Goal: Task Accomplishment & Management: Manage account settings

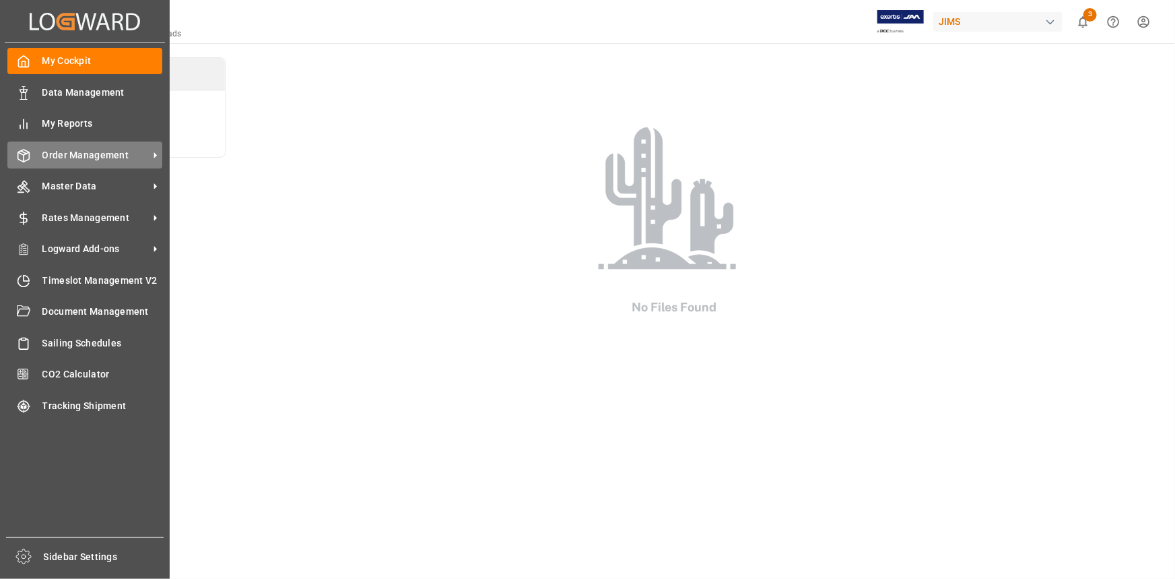
click at [82, 158] on span "Order Management" at bounding box center [95, 155] width 106 height 14
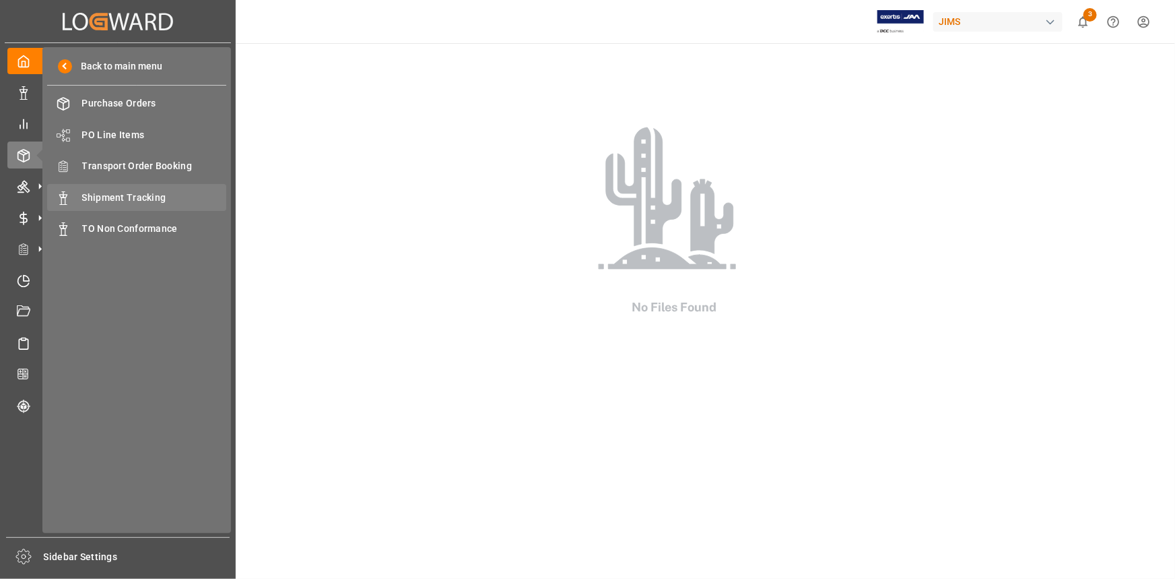
click at [111, 201] on span "Shipment Tracking" at bounding box center [154, 198] width 145 height 14
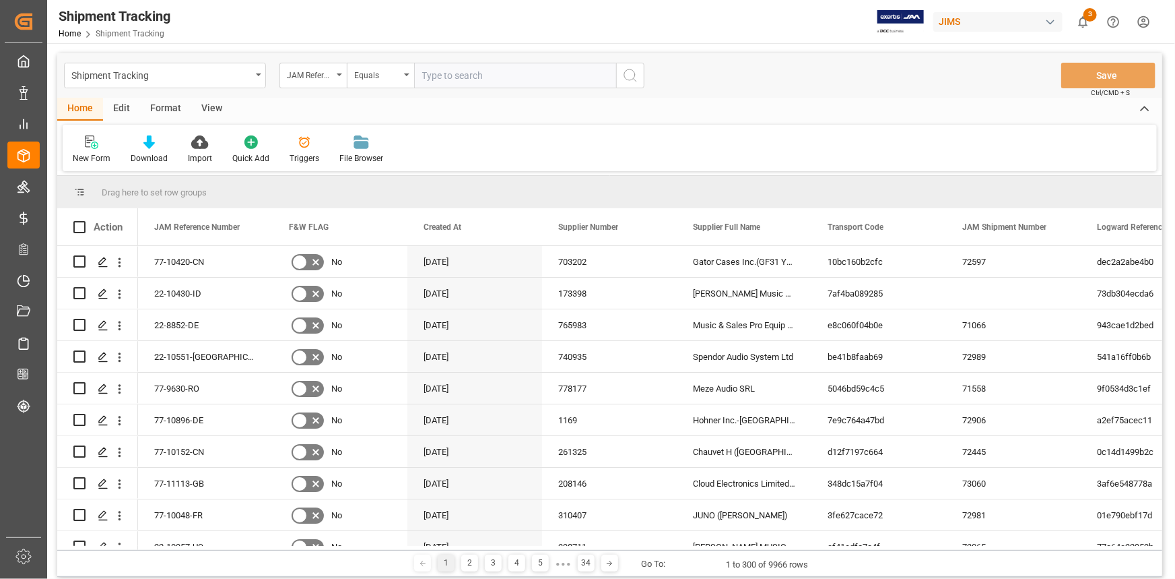
type input "22-10980-GB"
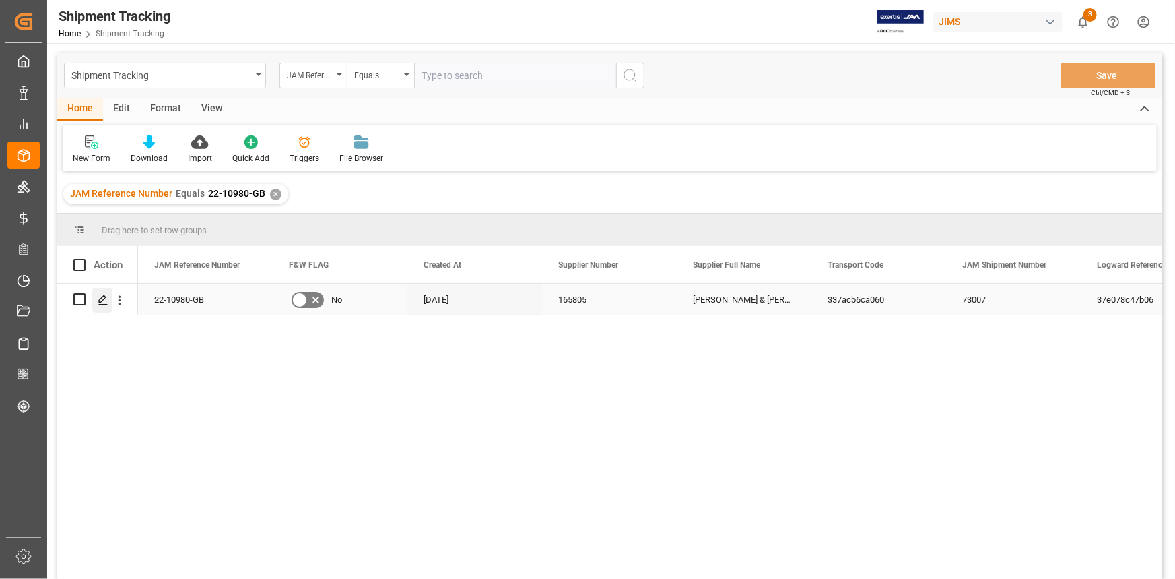
click at [99, 306] on div "Press SPACE to select this row." at bounding box center [102, 300] width 20 height 25
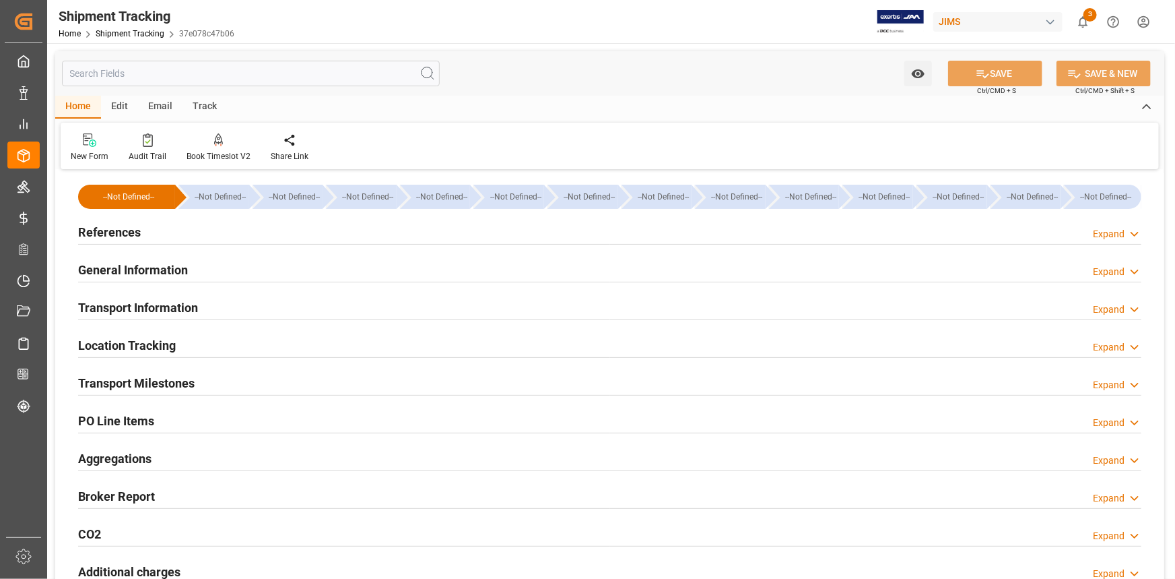
click at [242, 235] on div "References Expand" at bounding box center [610, 231] width 1064 height 26
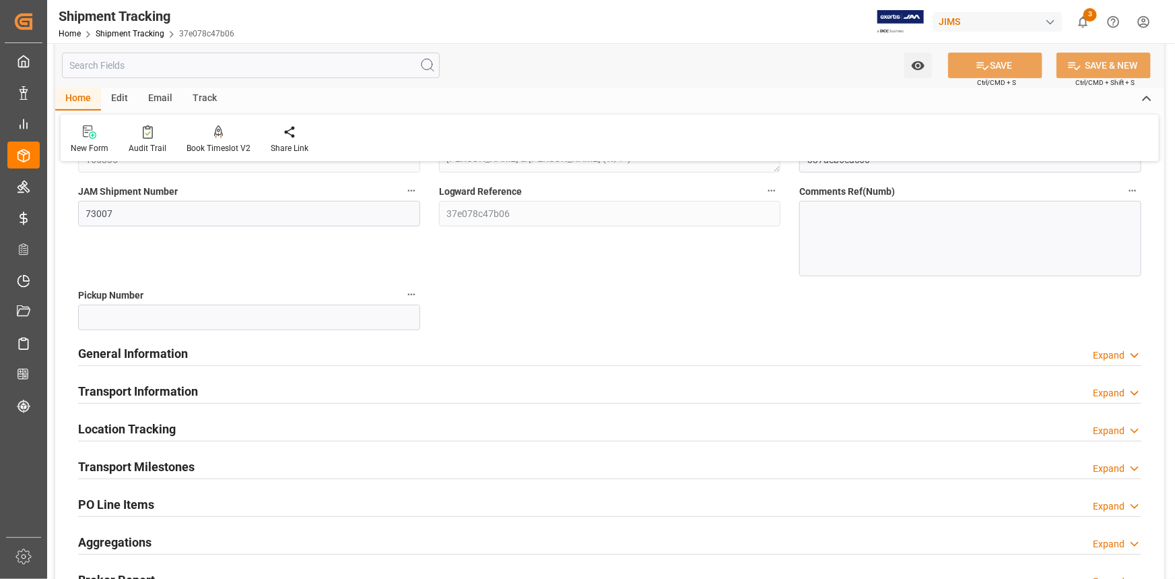
scroll to position [183, 0]
click at [233, 357] on div "General Information Expand" at bounding box center [610, 351] width 1064 height 26
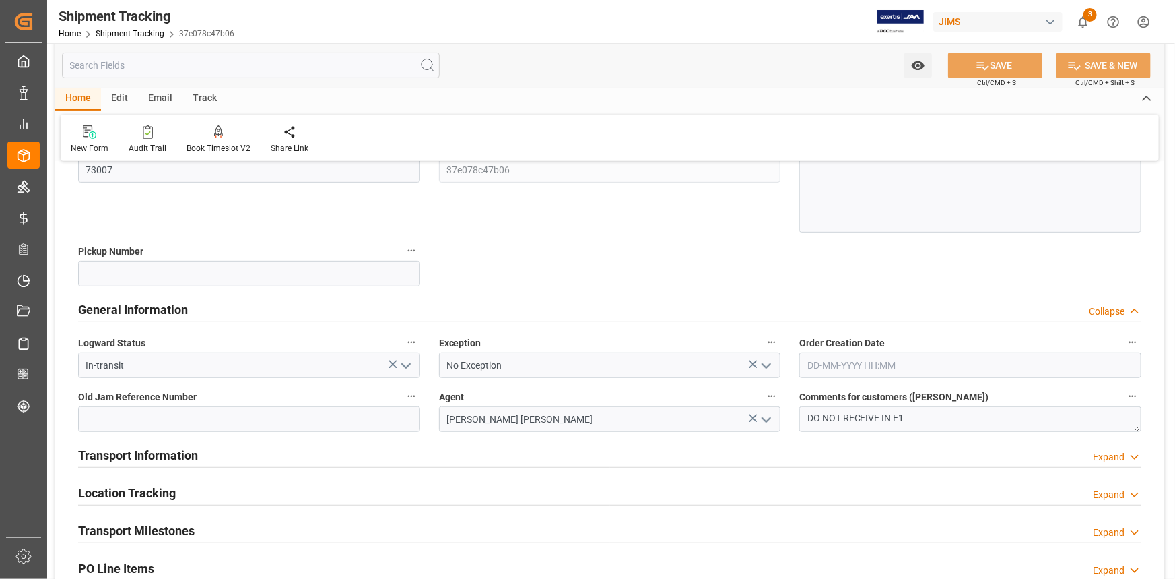
scroll to position [306, 0]
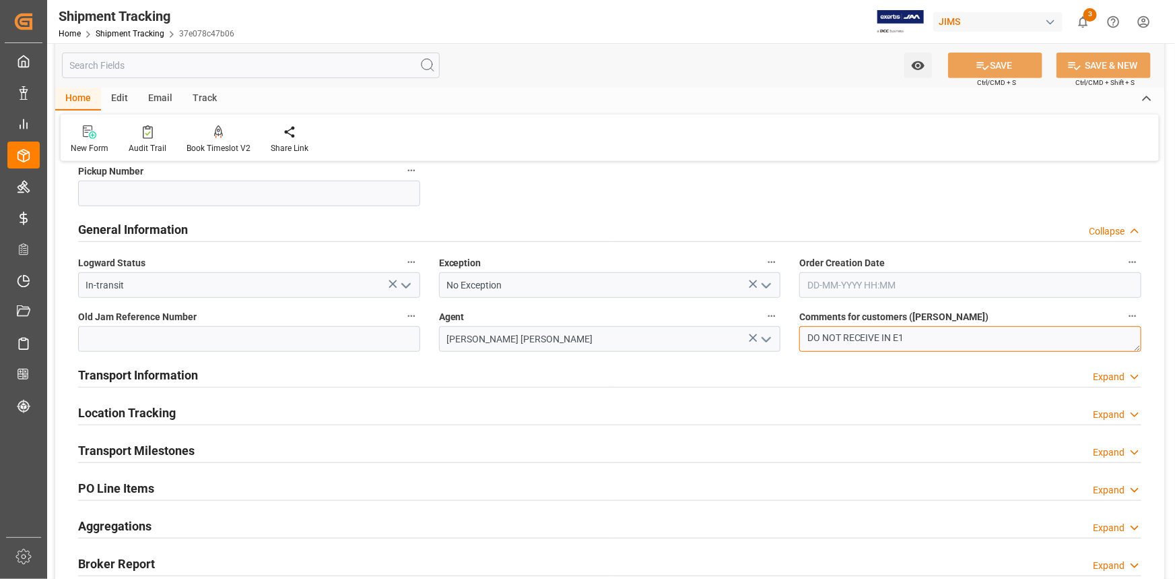
drag, startPoint x: 909, startPoint y: 338, endPoint x: 793, endPoint y: 328, distance: 117.0
click at [793, 328] on div "Comments for customers (SAL) DO NOT RECEIVE IN E1" at bounding box center [970, 329] width 361 height 54
type textarea "OK TO RECEIVE IN E1"
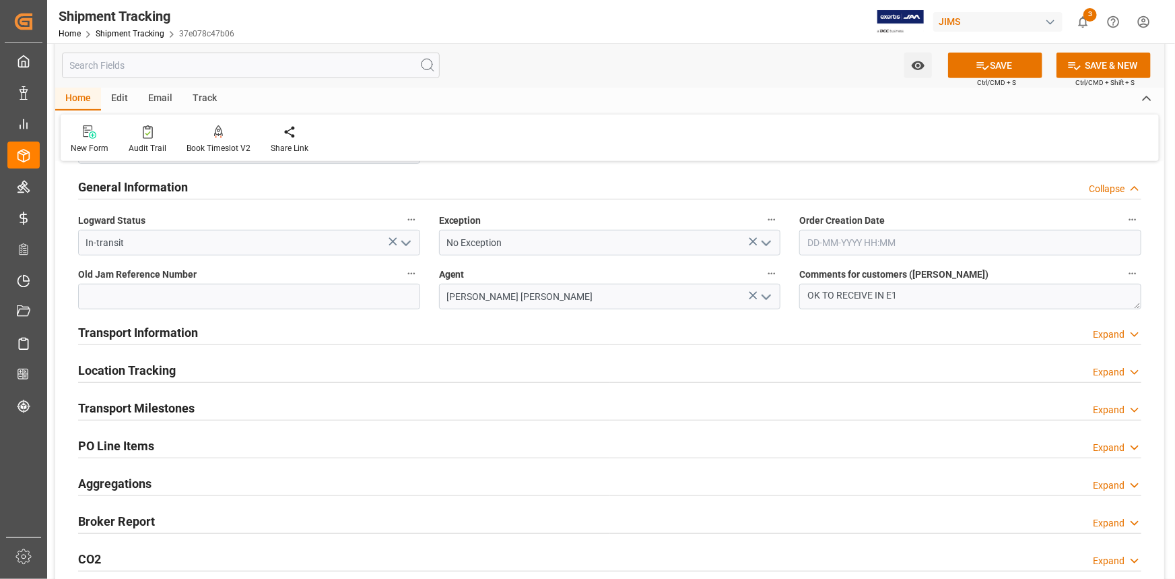
scroll to position [367, 0]
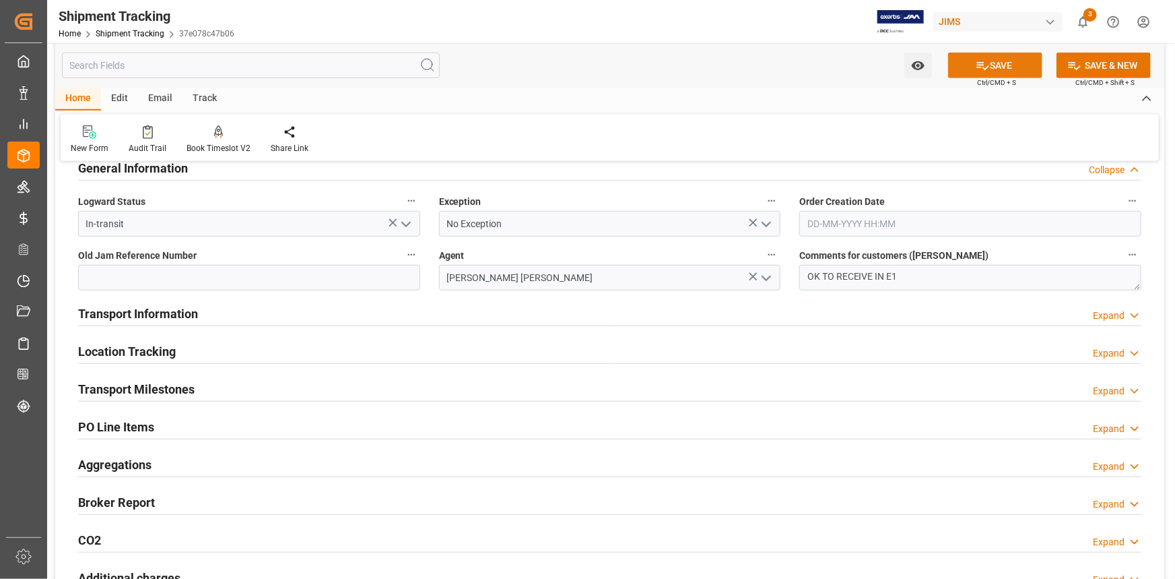
click at [1002, 72] on button "SAVE" at bounding box center [995, 66] width 94 height 26
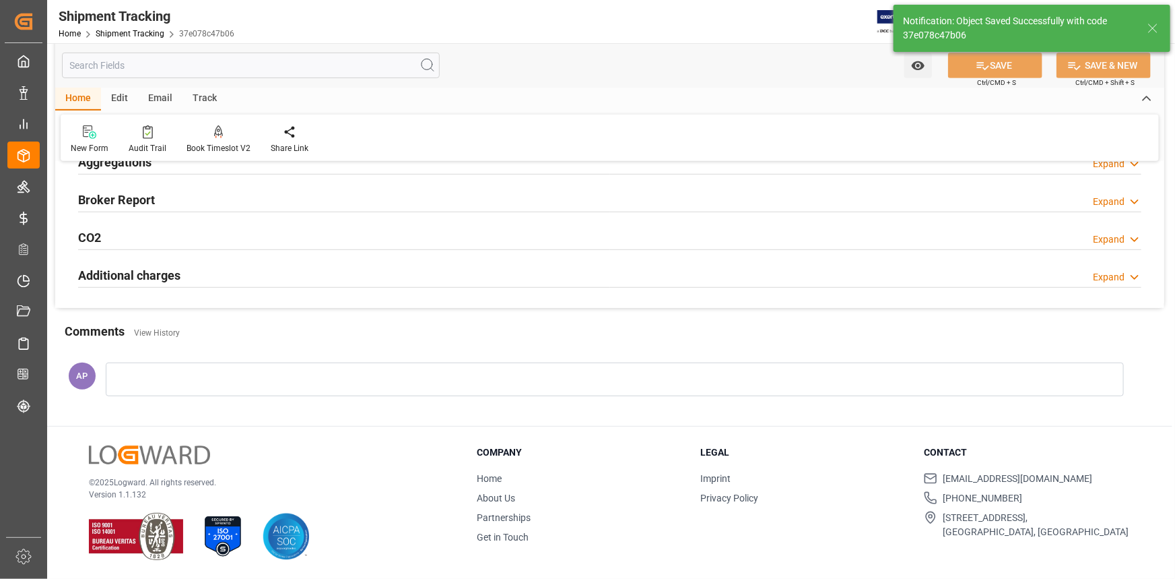
scroll to position [102, 0]
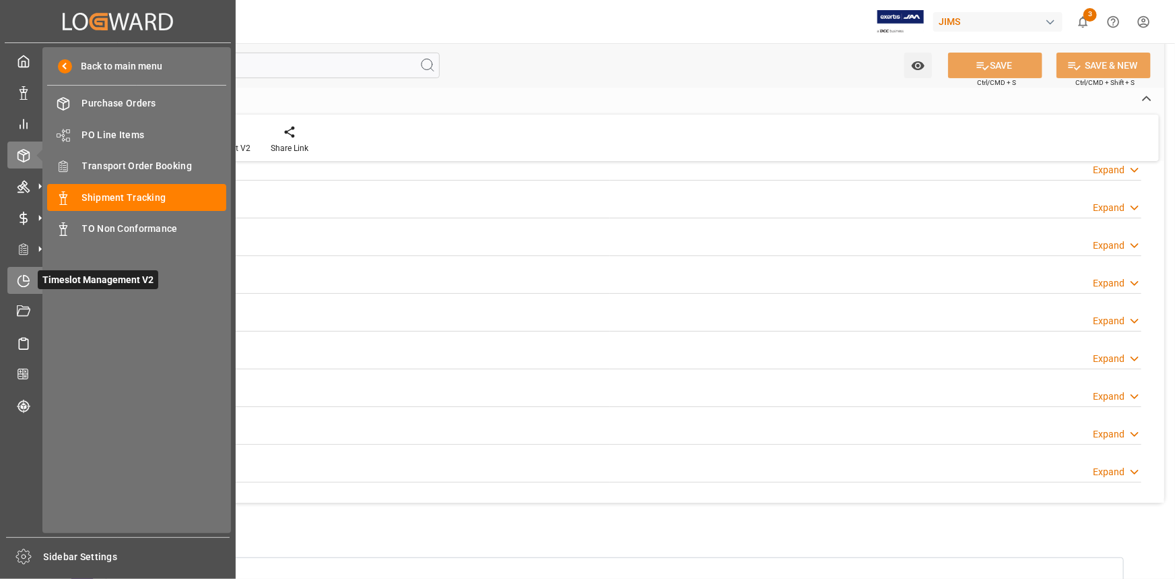
click at [21, 282] on icon at bounding box center [23, 280] width 13 height 13
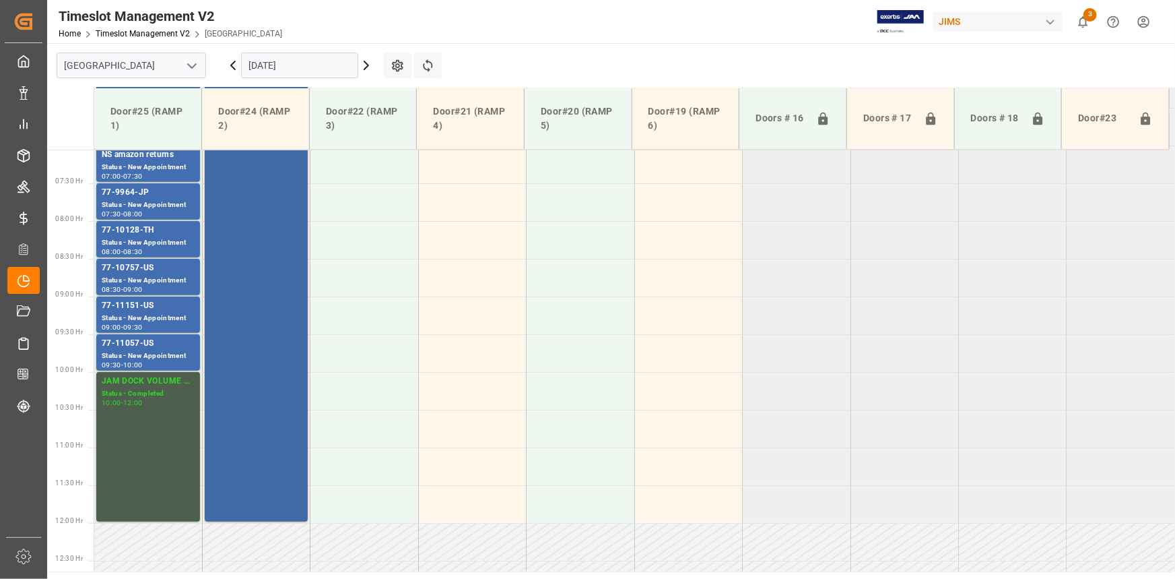
scroll to position [533, 0]
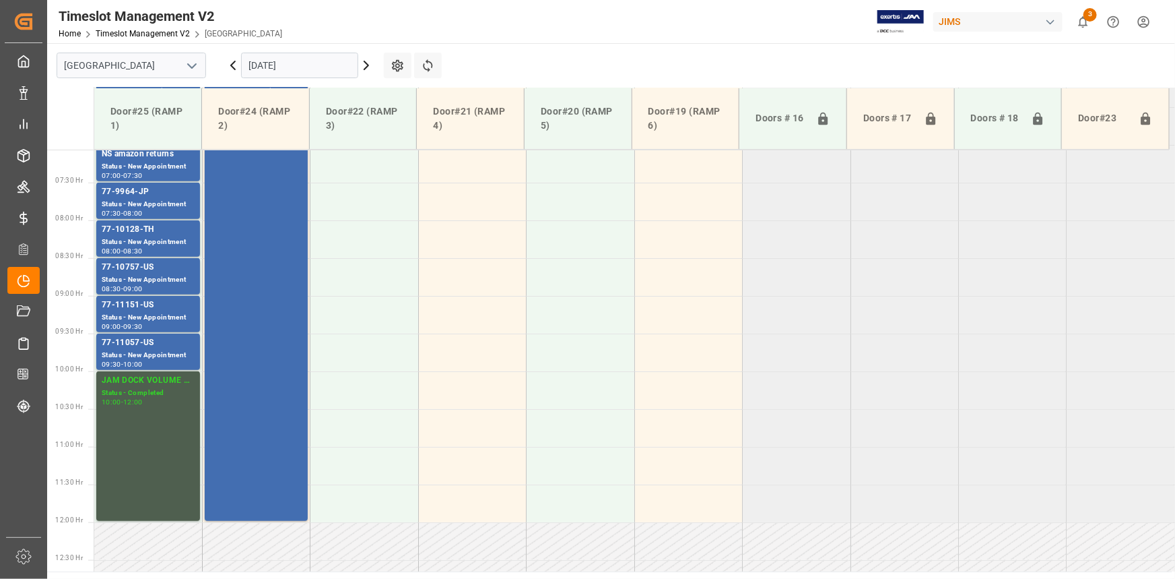
click at [189, 71] on icon "open menu" at bounding box center [192, 66] width 16 height 16
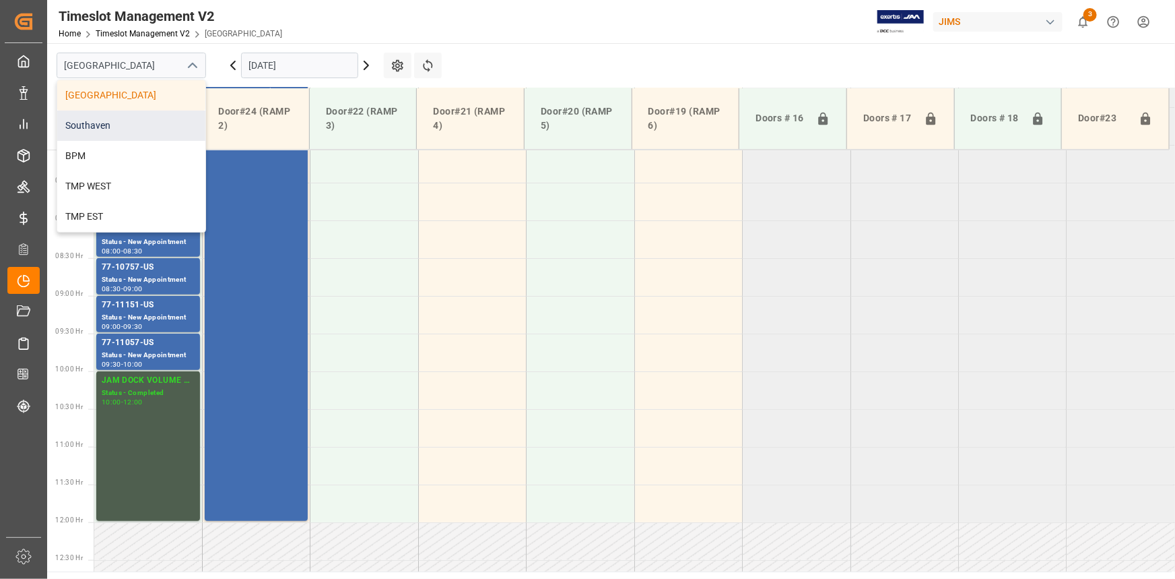
click at [148, 120] on div "Southaven" at bounding box center [131, 125] width 148 height 30
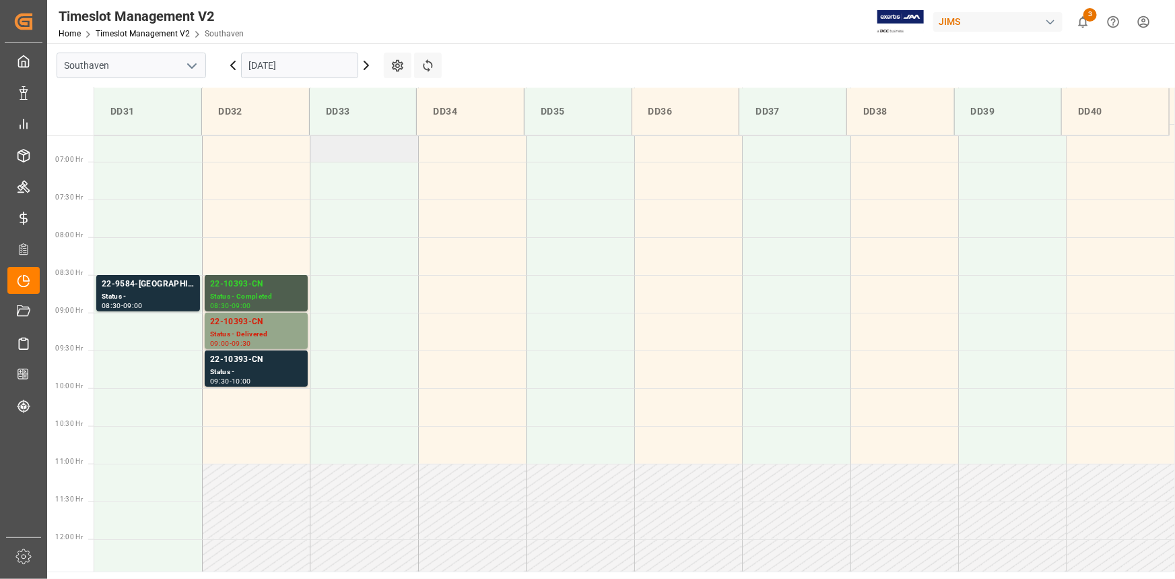
scroll to position [519, 0]
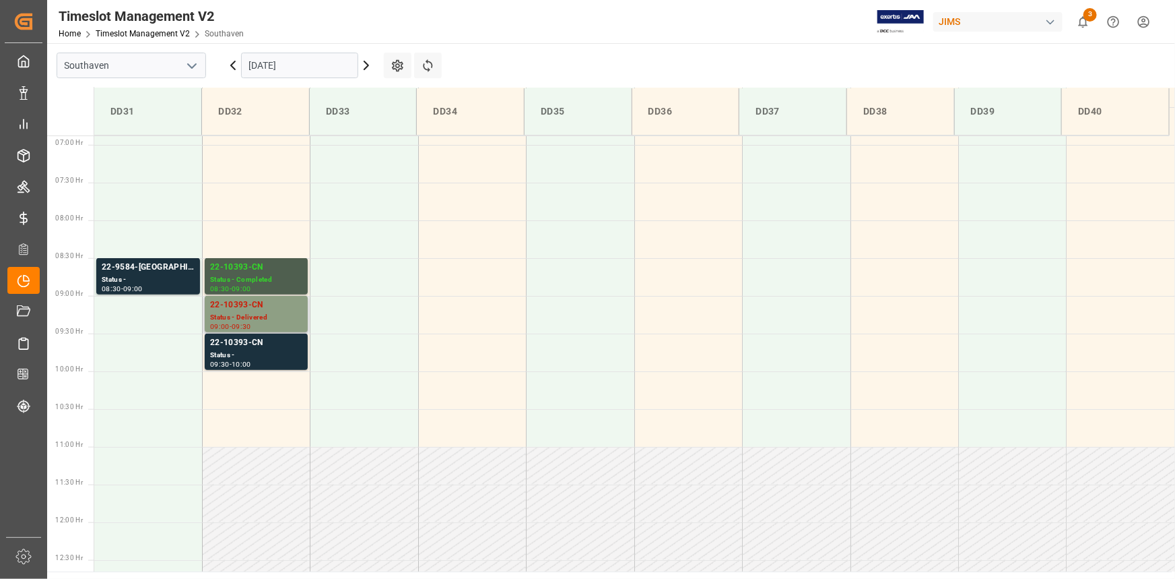
click at [265, 321] on div "Status - Delivered" at bounding box center [256, 317] width 92 height 11
click at [158, 269] on div "22-9584-[GEOGRAPHIC_DATA]" at bounding box center [148, 267] width 93 height 13
click at [240, 364] on div "10:00" at bounding box center [242, 364] width 20 height 6
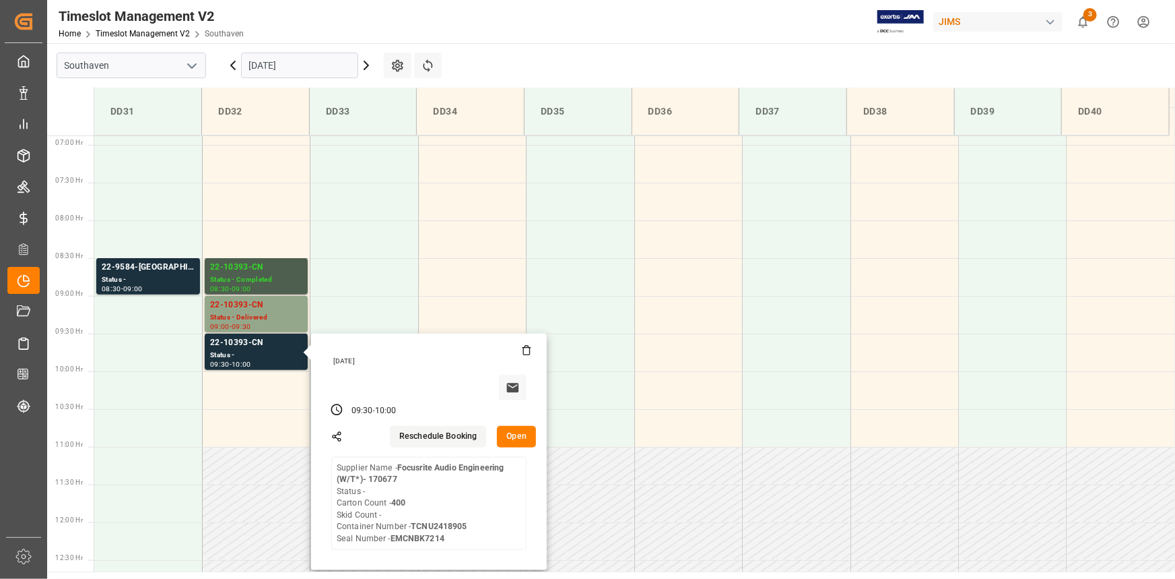
click at [272, 69] on input "[DATE]" at bounding box center [299, 66] width 117 height 26
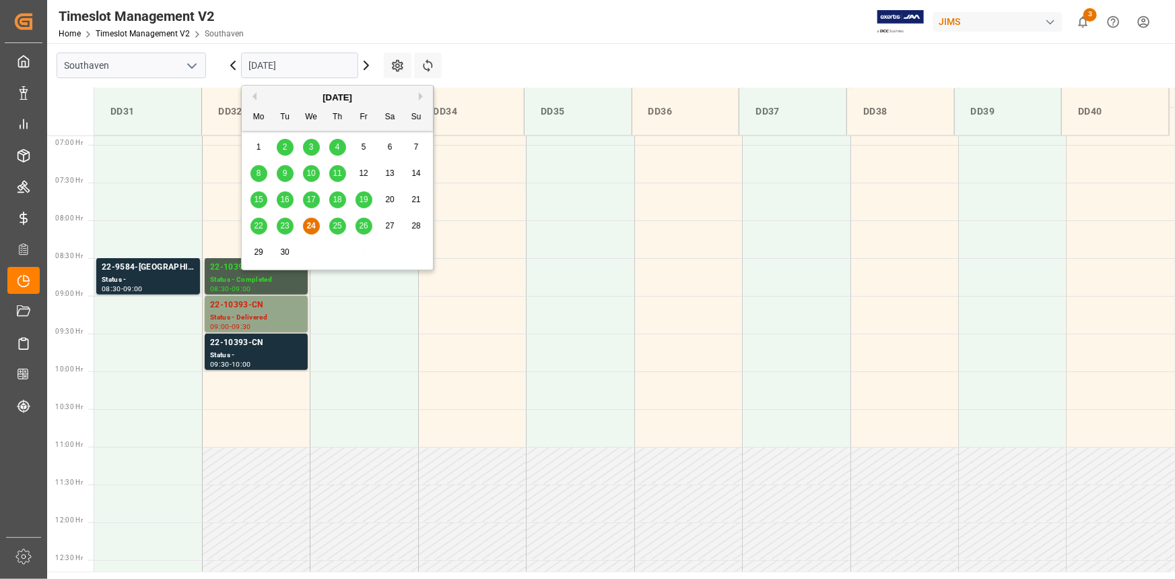
click at [289, 227] on div "23" at bounding box center [285, 226] width 17 height 16
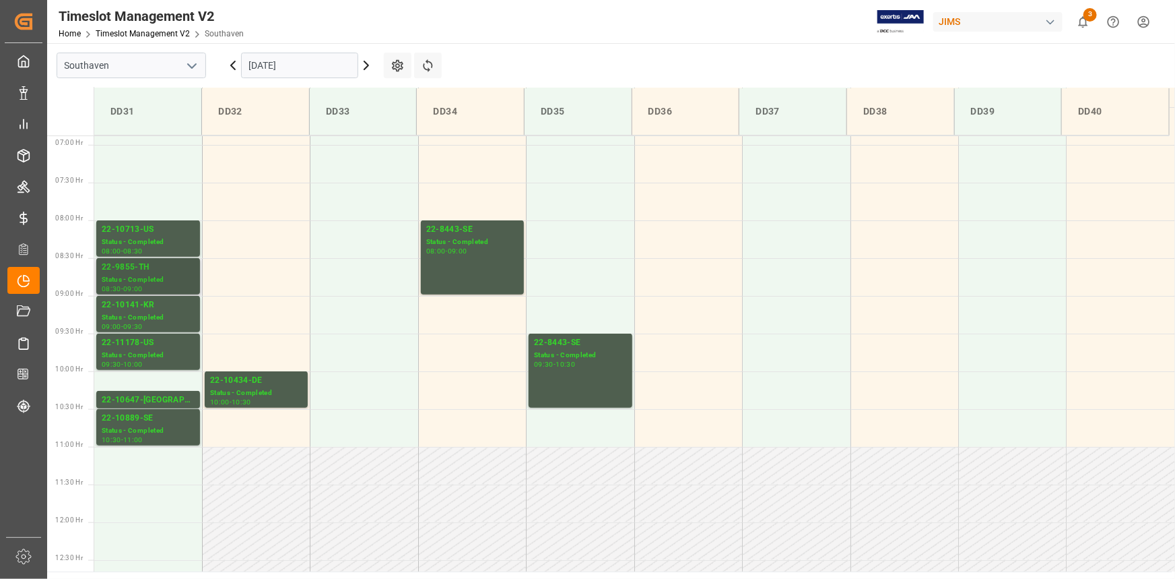
click at [160, 281] on div "Status - Completed" at bounding box center [148, 279] width 93 height 11
click at [150, 315] on div "Status - Completed" at bounding box center [148, 317] width 93 height 11
click at [159, 344] on div "22-11178-US" at bounding box center [148, 342] width 93 height 13
click at [160, 399] on div "22-10647-[GEOGRAPHIC_DATA]" at bounding box center [148, 399] width 93 height 13
click at [134, 425] on div "Status - Completed" at bounding box center [148, 430] width 93 height 11
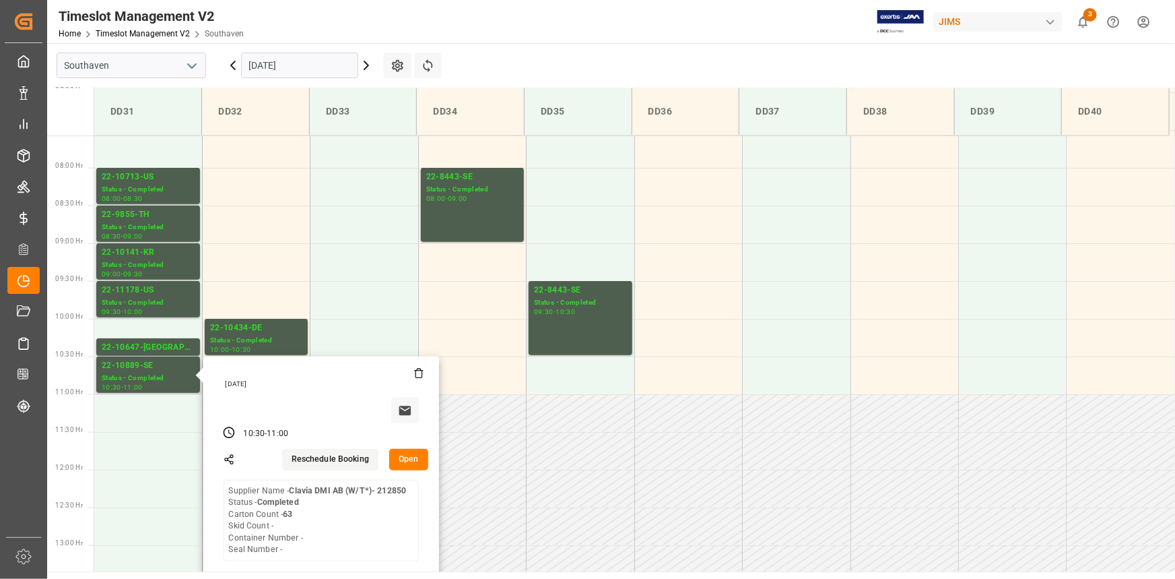
scroll to position [641, 0]
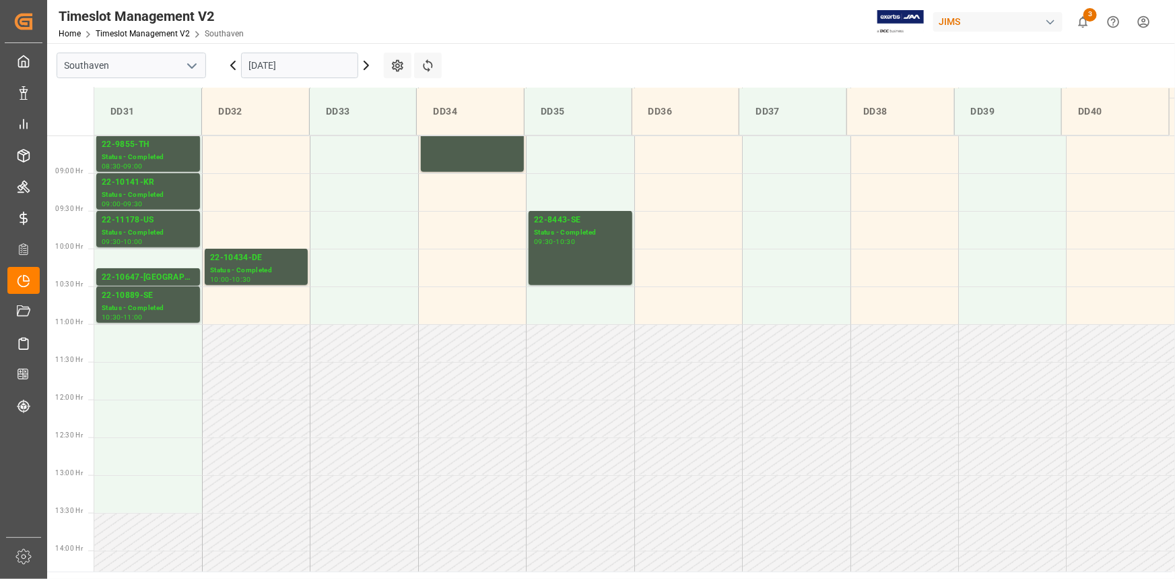
click at [240, 257] on div "22-10434-DE" at bounding box center [256, 257] width 92 height 13
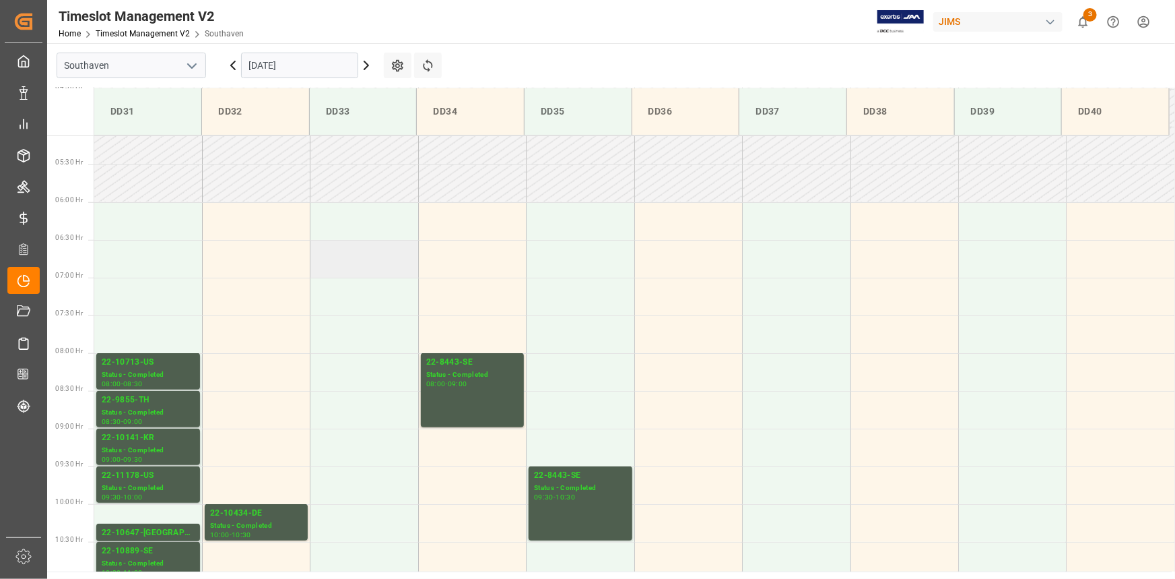
scroll to position [274, 0]
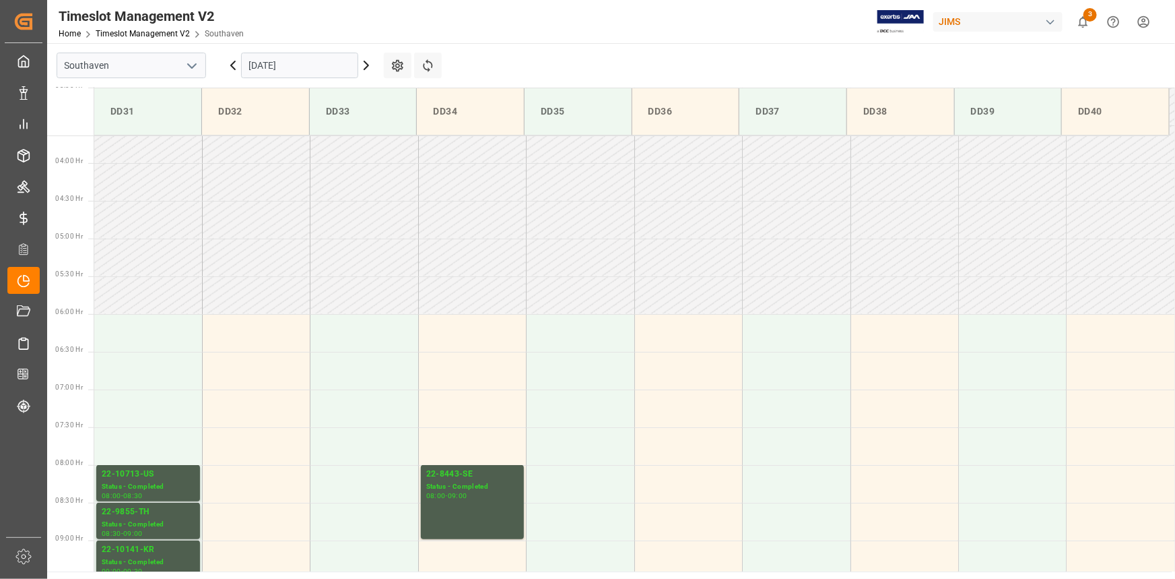
click at [313, 65] on input "[DATE]" at bounding box center [299, 66] width 117 height 26
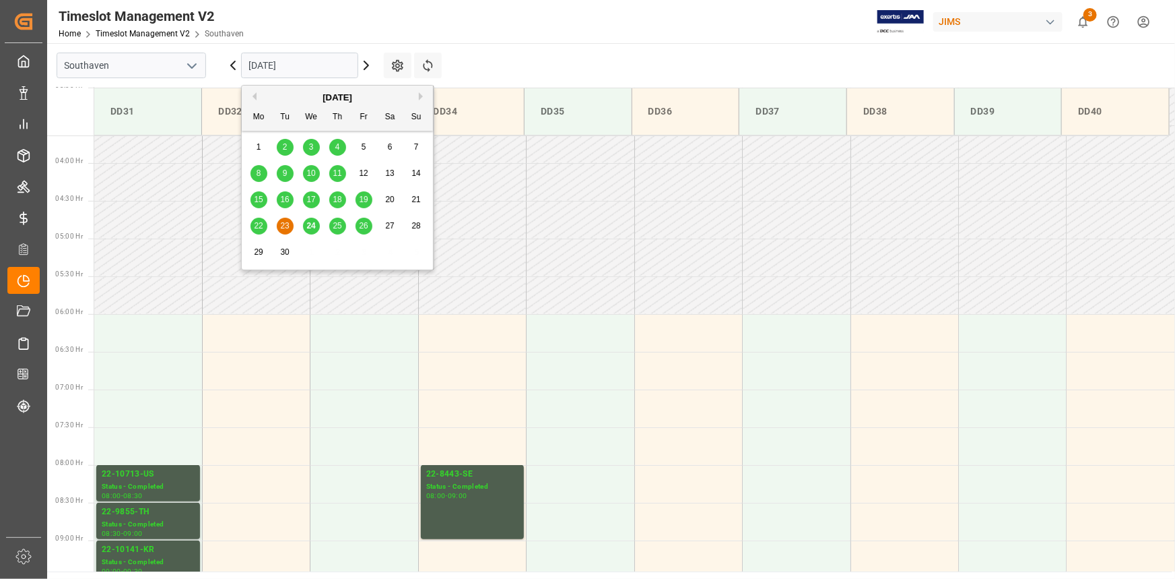
click at [309, 225] on span "24" at bounding box center [310, 225] width 9 height 9
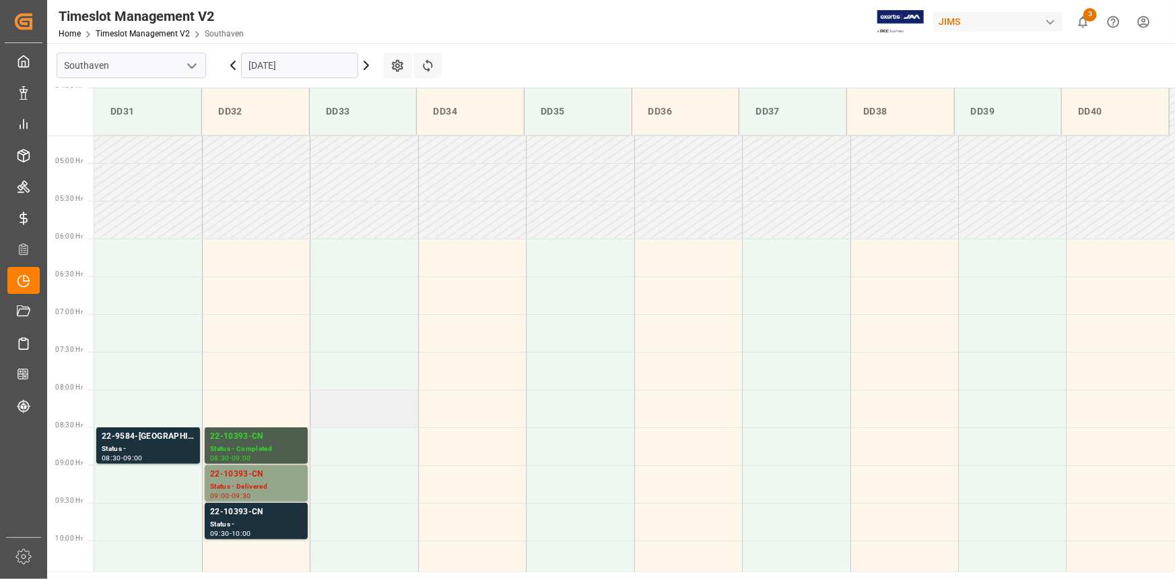
scroll to position [472, 0]
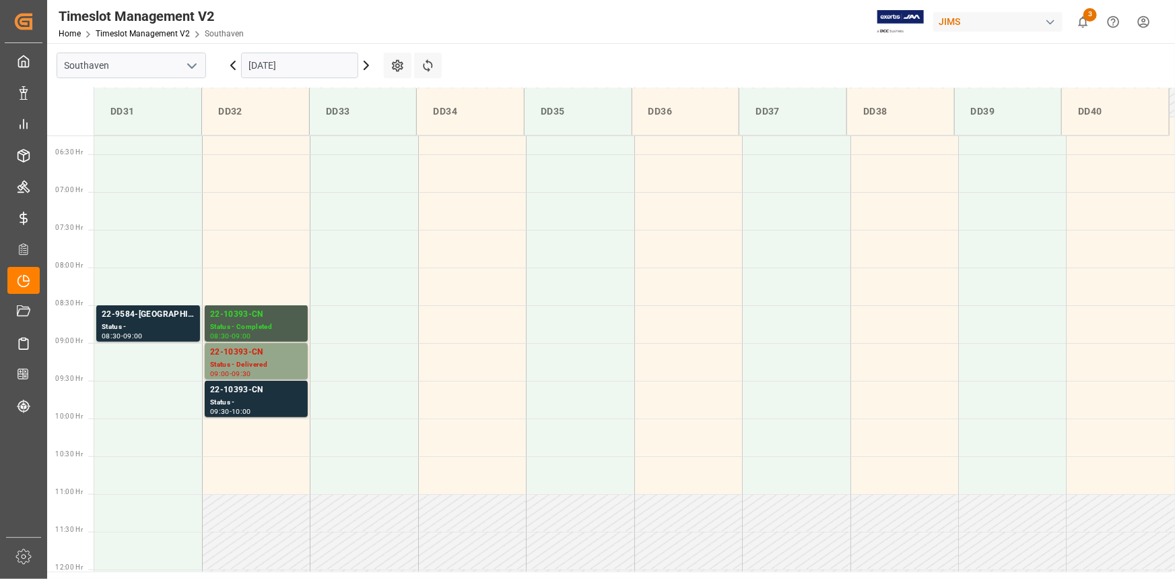
click at [327, 60] on input "[DATE]" at bounding box center [299, 66] width 117 height 26
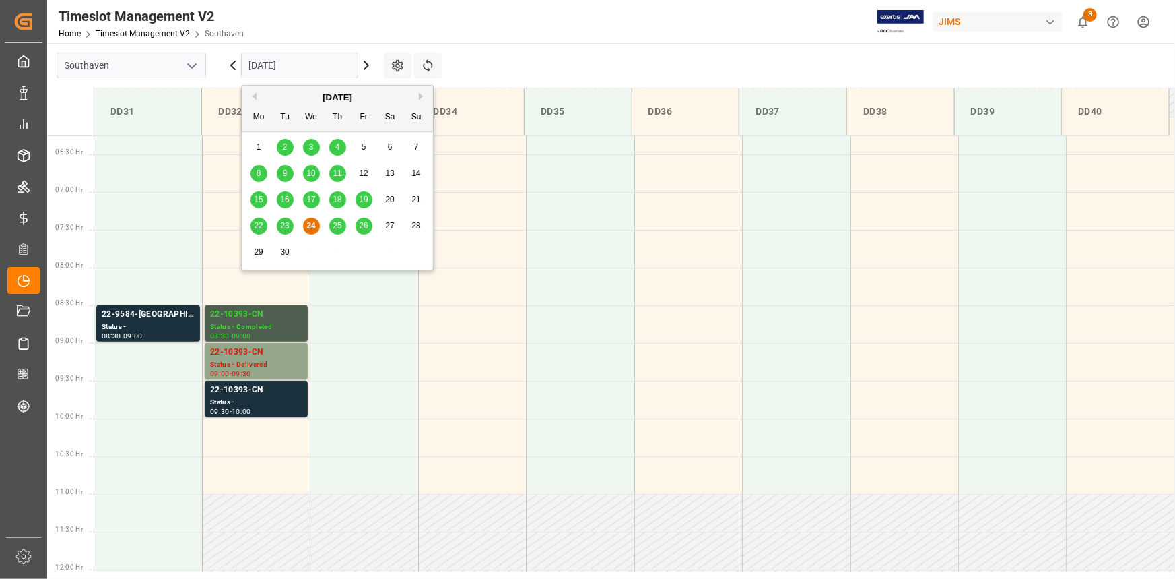
click at [340, 222] on span "25" at bounding box center [337, 225] width 9 height 9
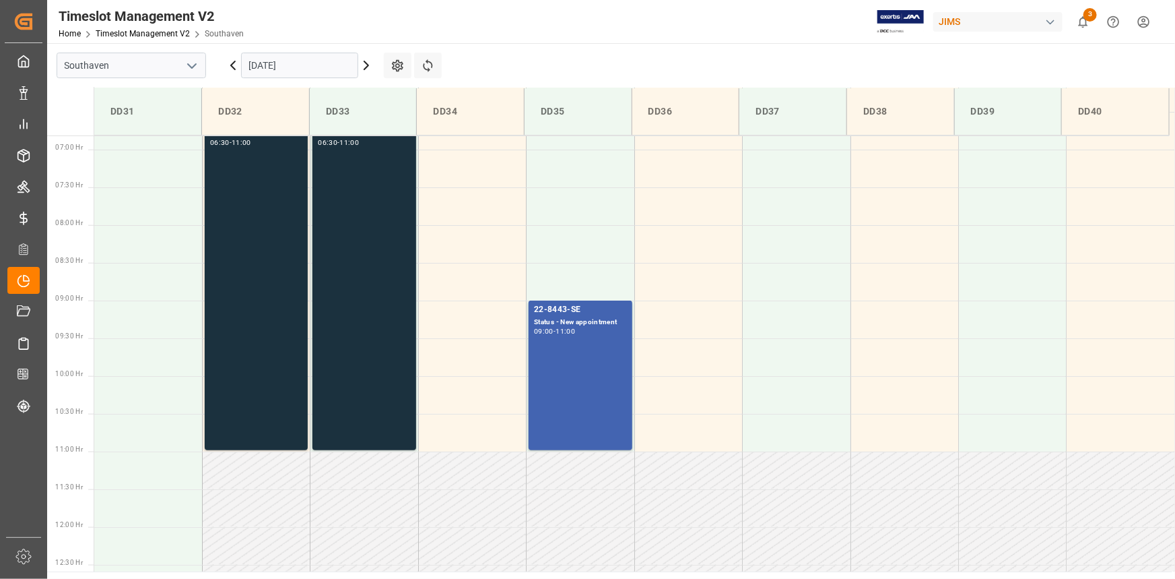
scroll to position [411, 0]
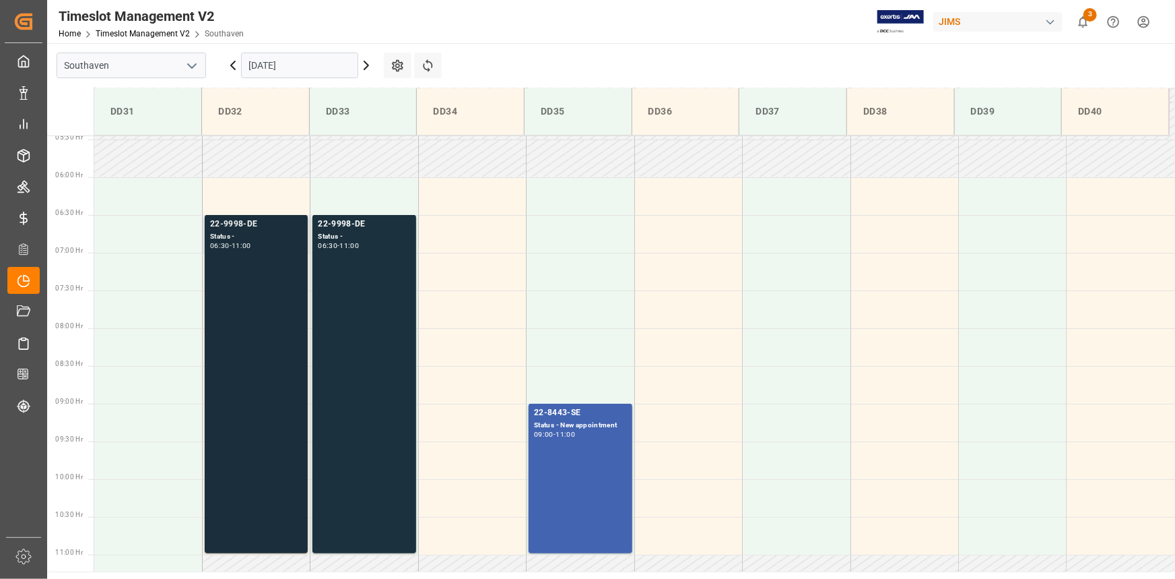
click at [268, 264] on div "22-9998-DE Status - 06:30 - 11:00" at bounding box center [256, 384] width 92 height 333
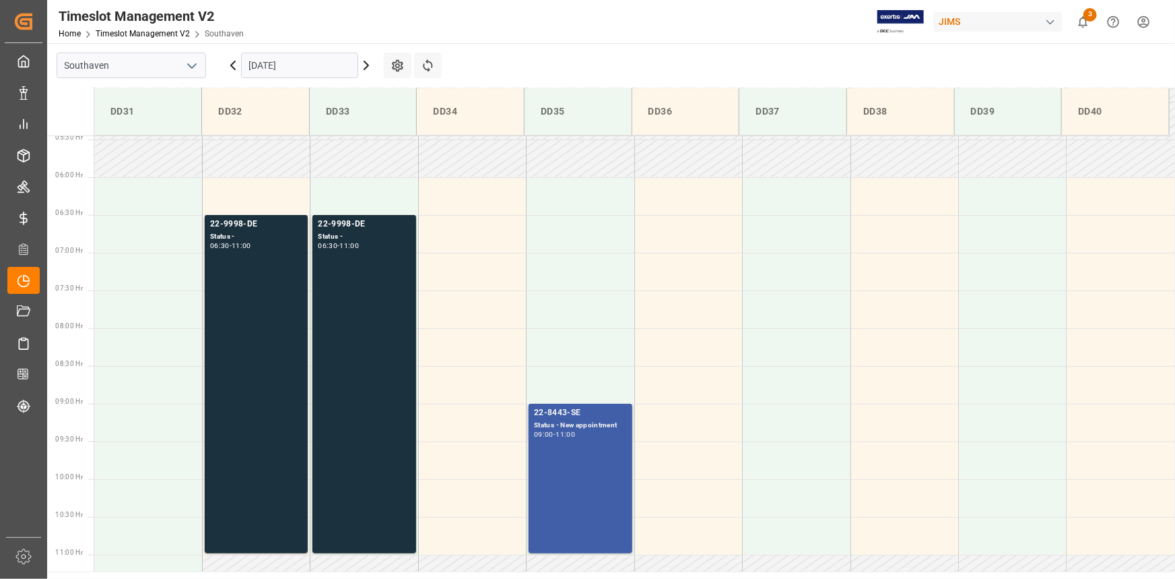
click at [592, 462] on div "22-8443-SE Status - New appointment 09:00 - 11:00" at bounding box center [580, 478] width 92 height 144
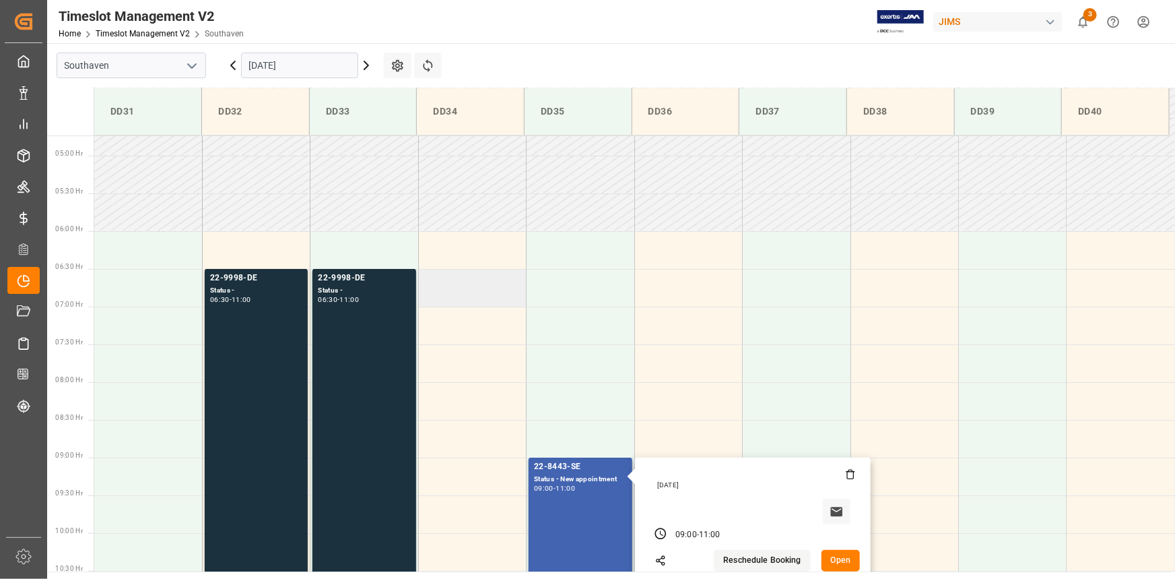
scroll to position [227, 0]
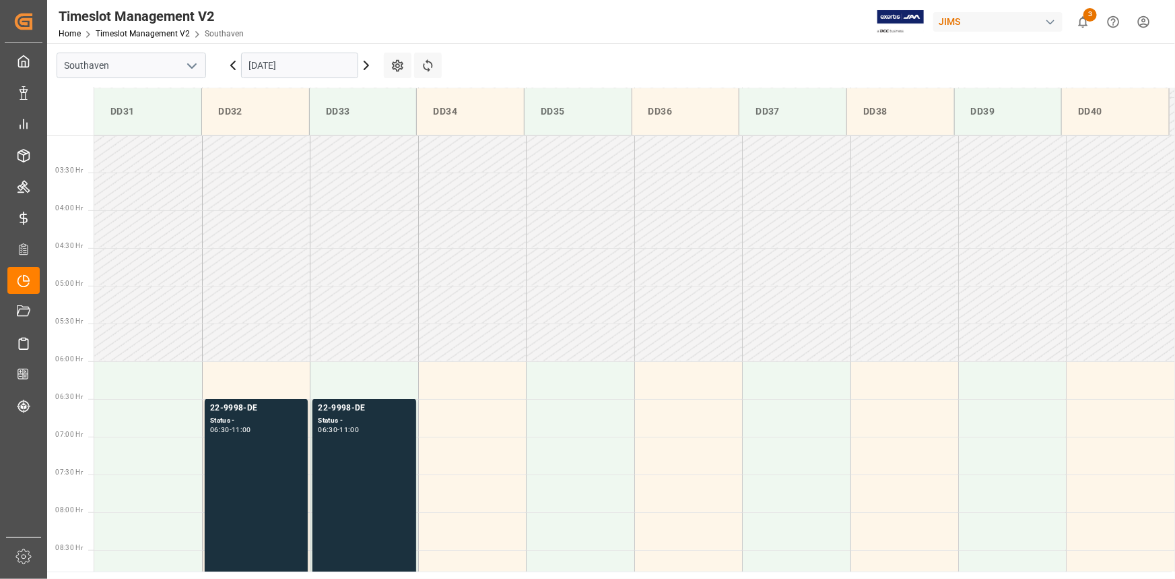
click at [351, 64] on input "25-09-2025" at bounding box center [299, 66] width 117 height 26
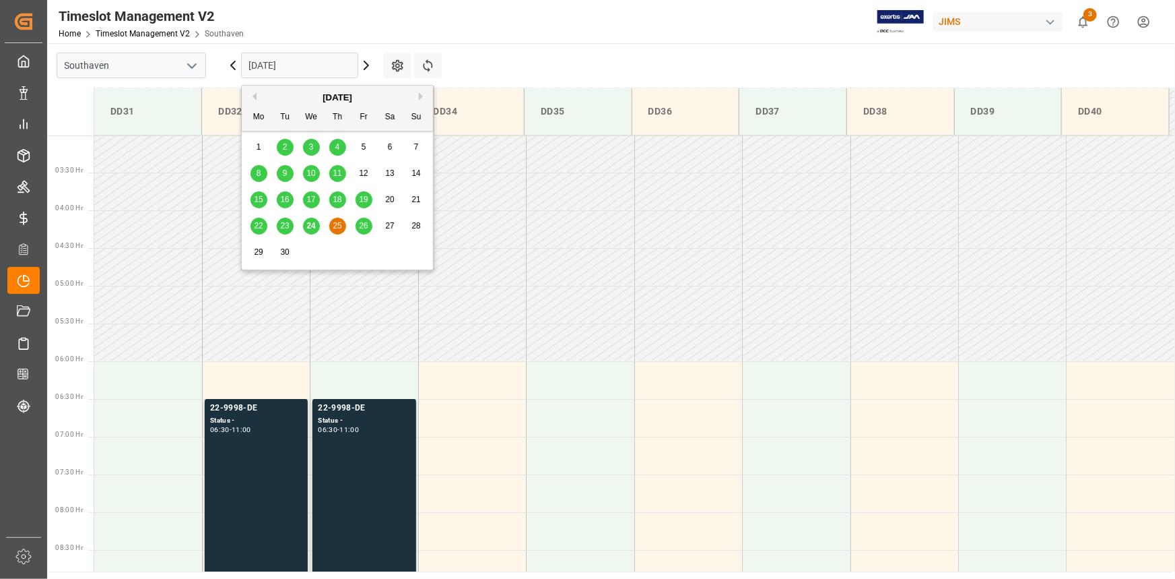
click at [359, 224] on span "26" at bounding box center [363, 225] width 9 height 9
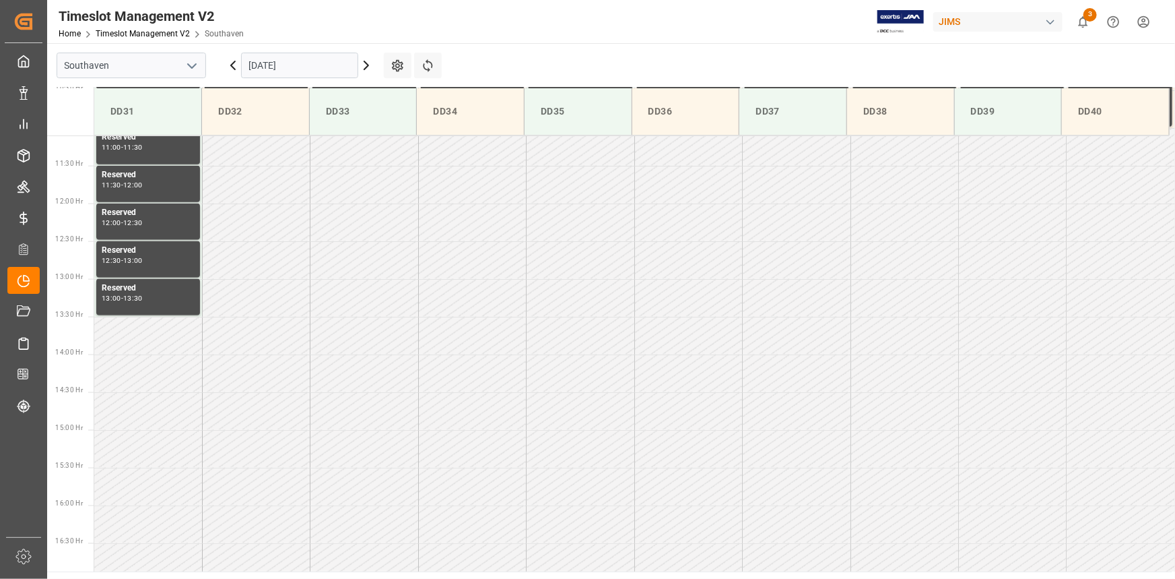
scroll to position [837, 0]
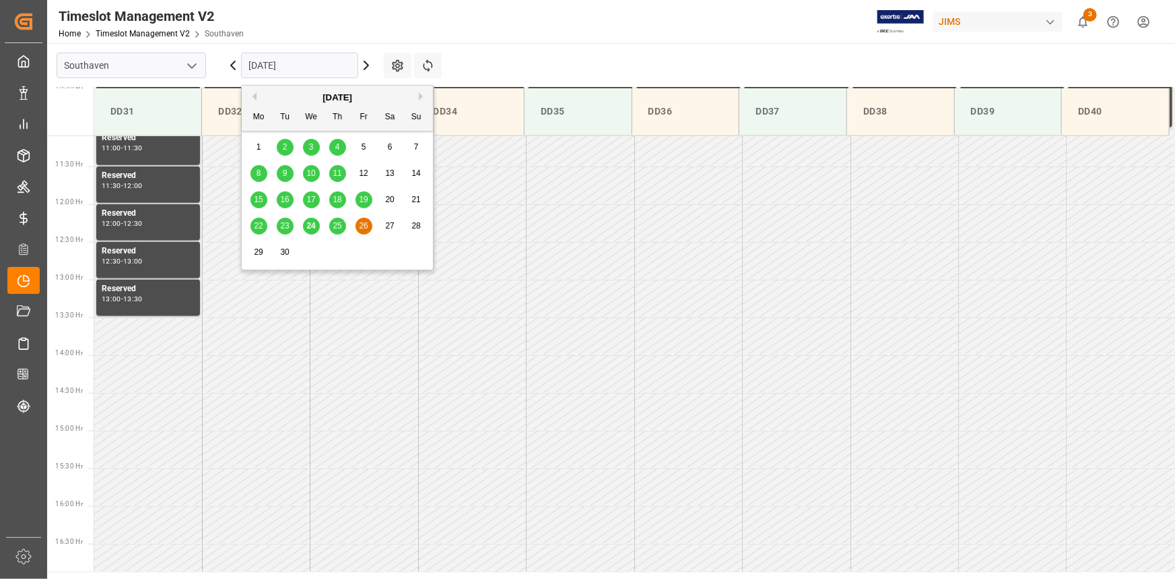
click at [329, 64] on input "26-09-2025" at bounding box center [299, 66] width 117 height 26
click at [375, 337] on td at bounding box center [365, 336] width 108 height 38
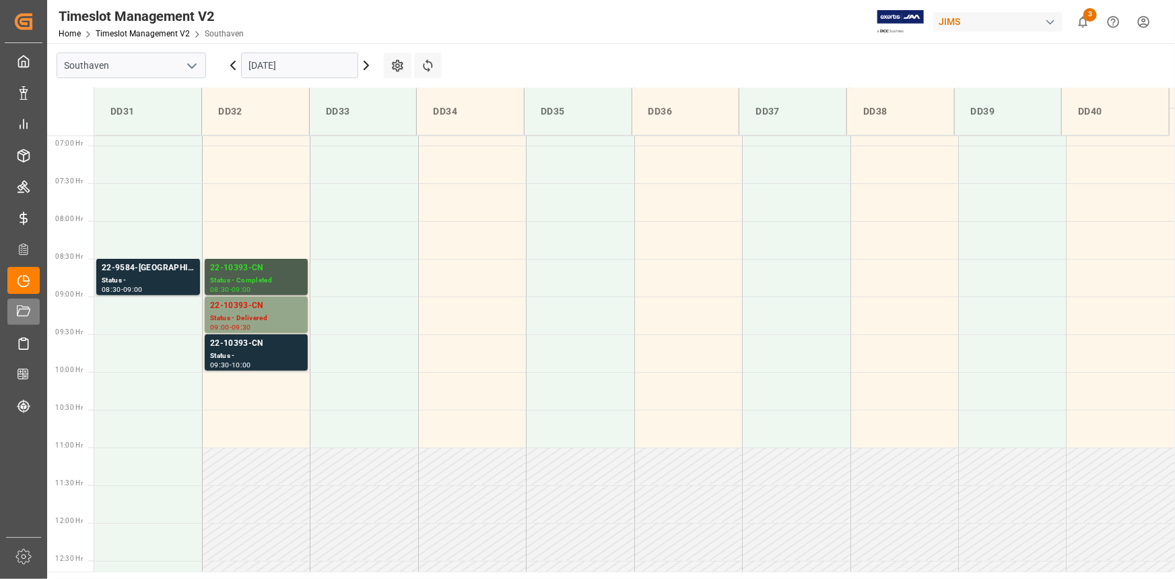
scroll to position [519, 0]
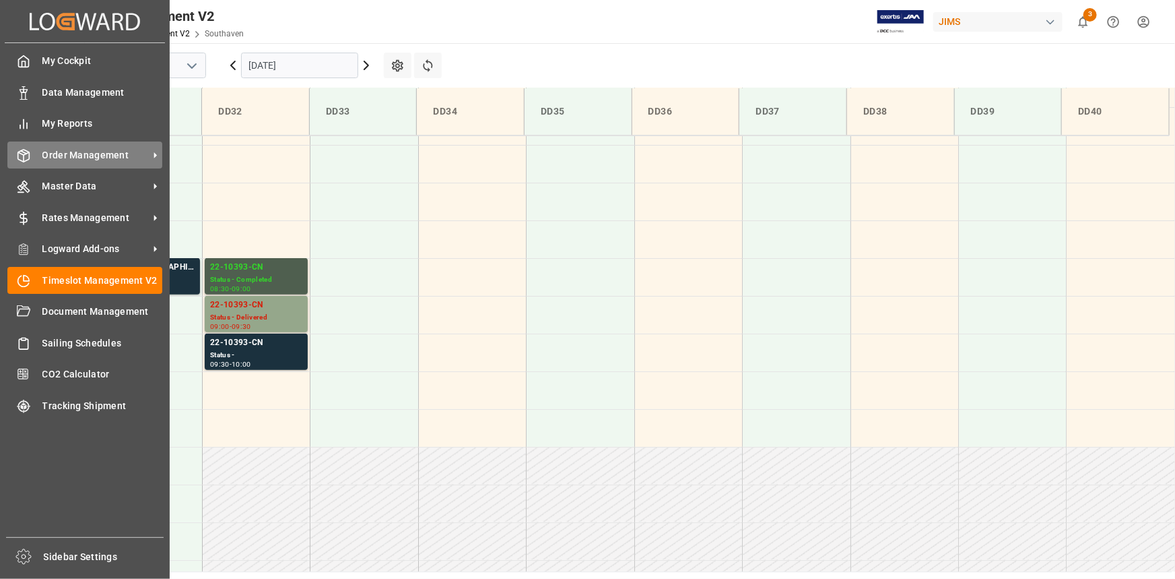
click at [96, 158] on span "Order Management" at bounding box center [95, 155] width 106 height 14
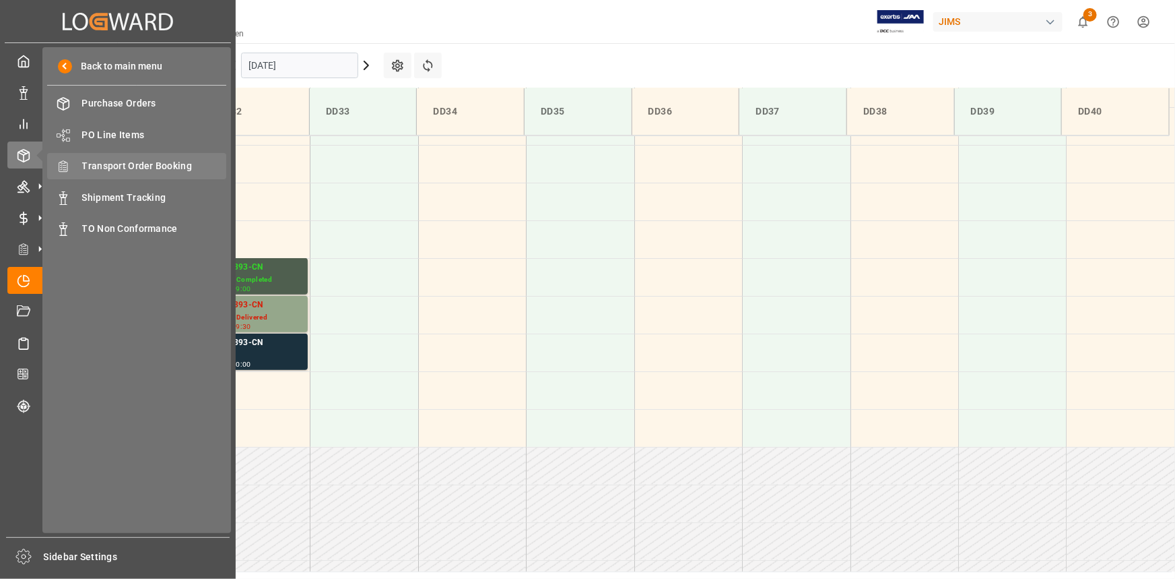
click at [131, 165] on span "Transport Order Booking" at bounding box center [154, 166] width 145 height 14
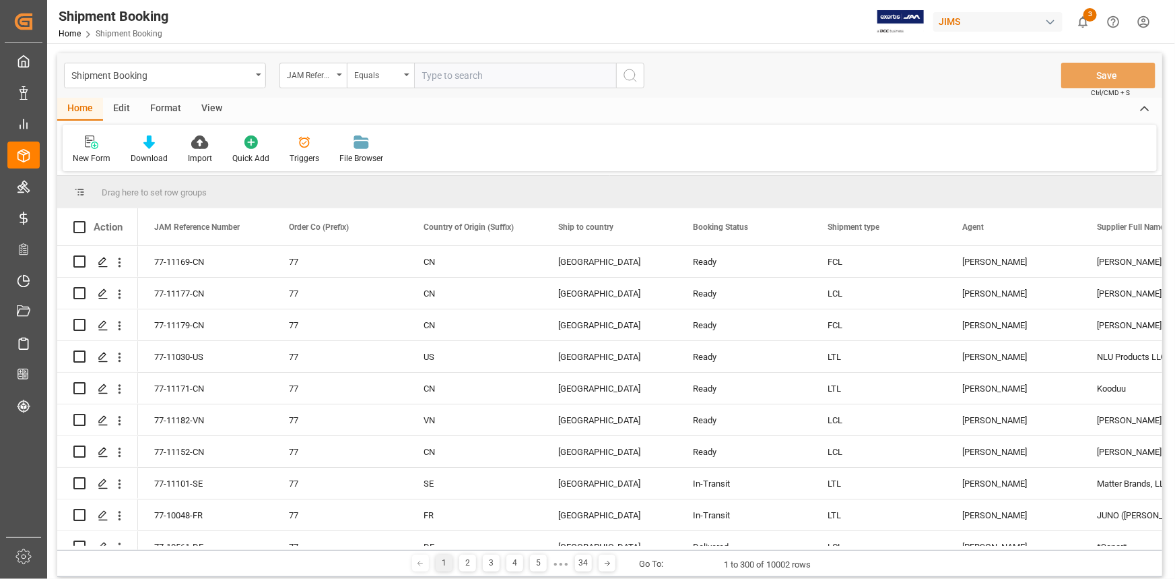
click at [461, 77] on input "text" at bounding box center [515, 76] width 202 height 26
type input "22-9855-TH"
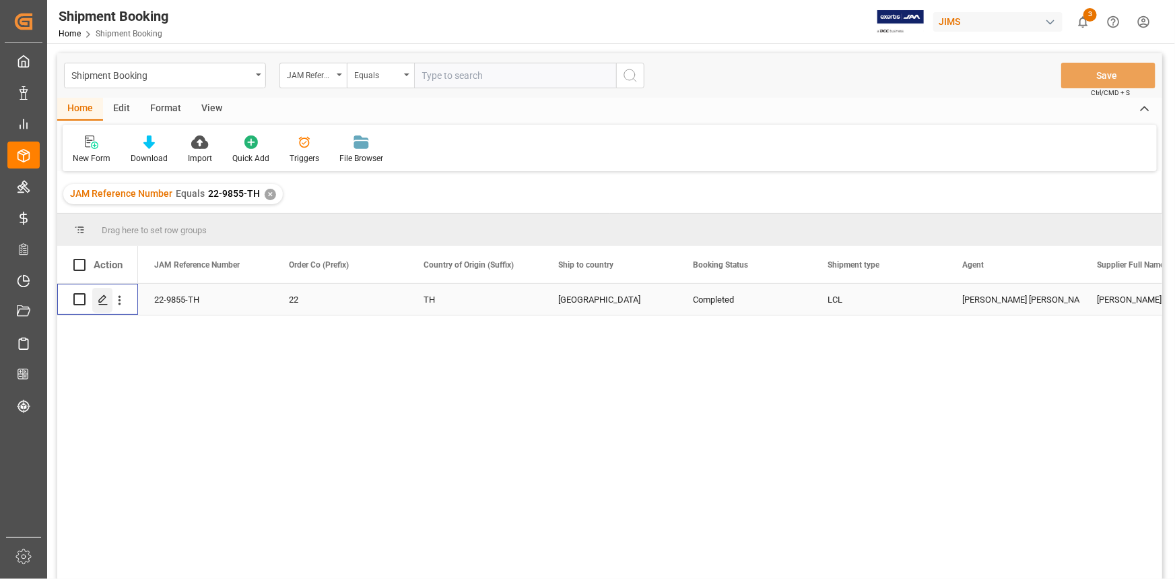
click at [102, 297] on icon "Press SPACE to select this row." at bounding box center [103, 299] width 11 height 11
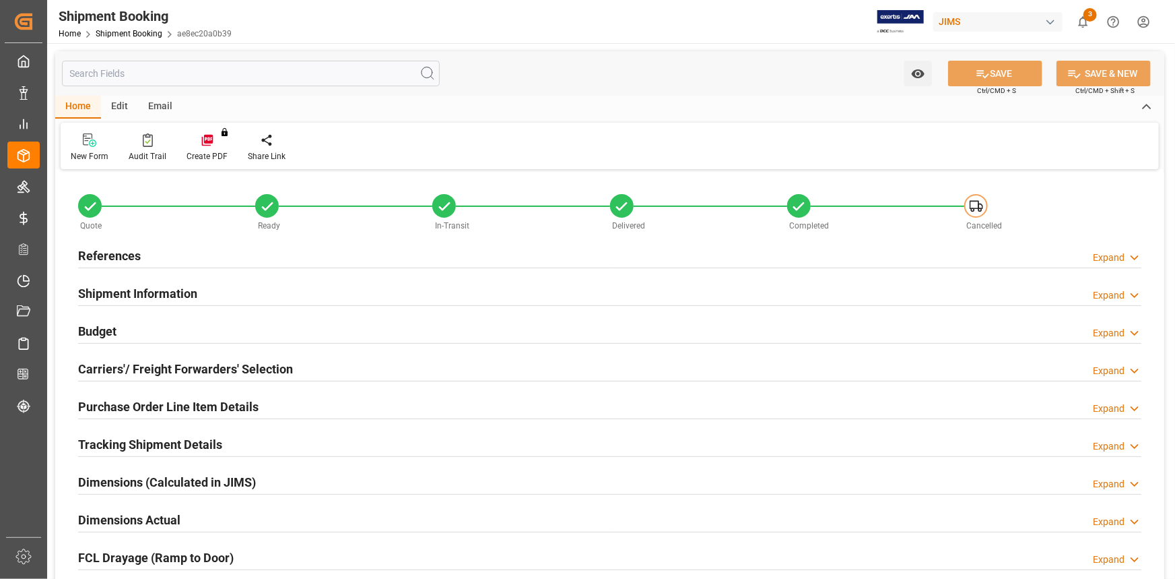
type input "85"
type input "0"
type input "2800"
type input "117053.16"
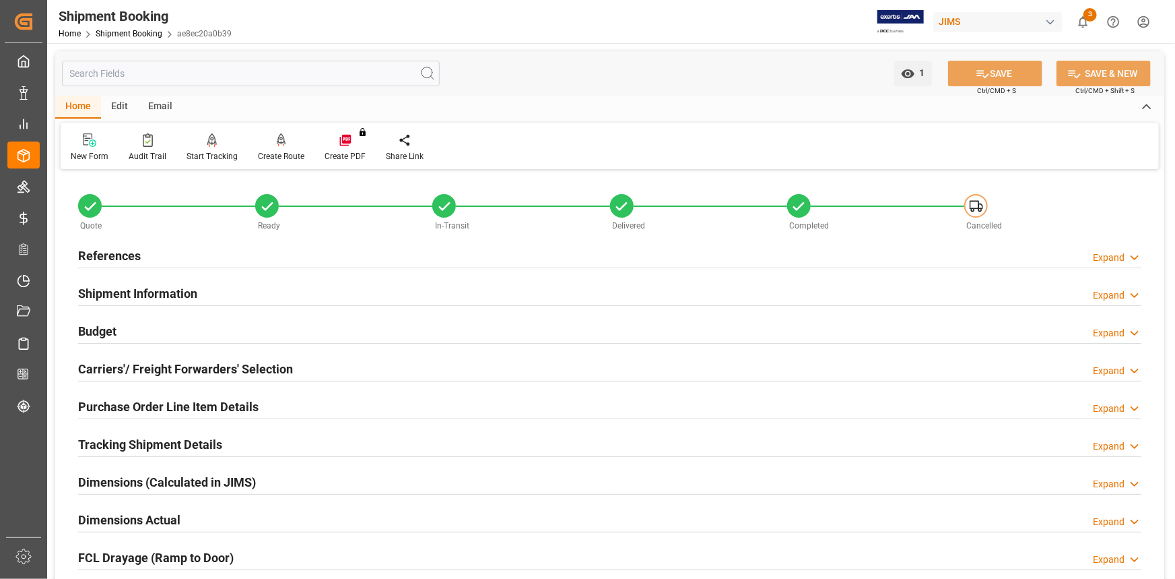
click at [236, 286] on div "Shipment Information Expand" at bounding box center [610, 293] width 1064 height 26
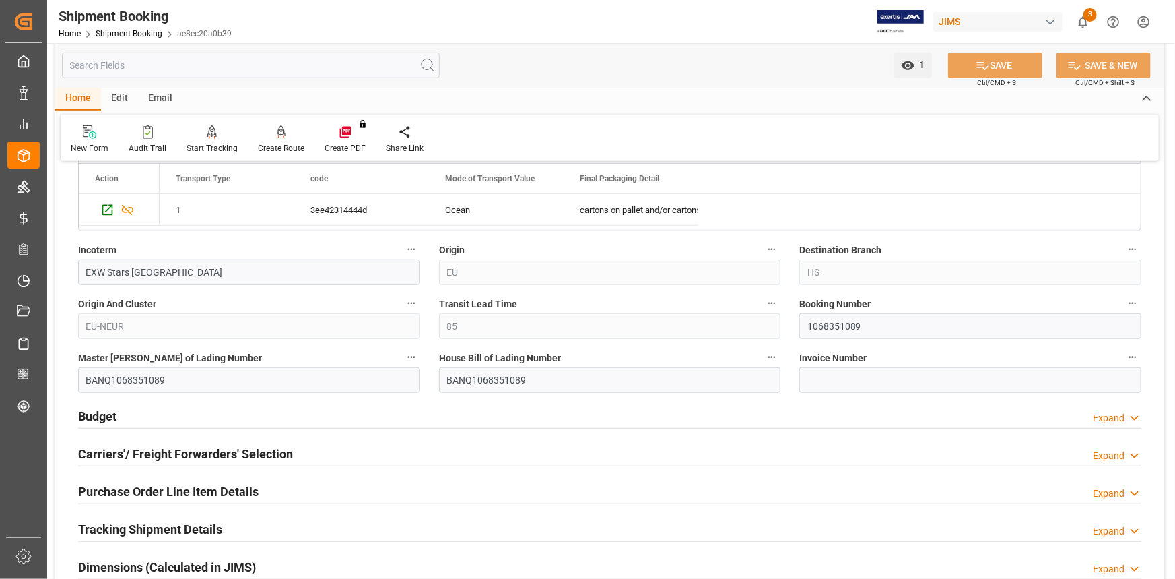
scroll to position [490, 0]
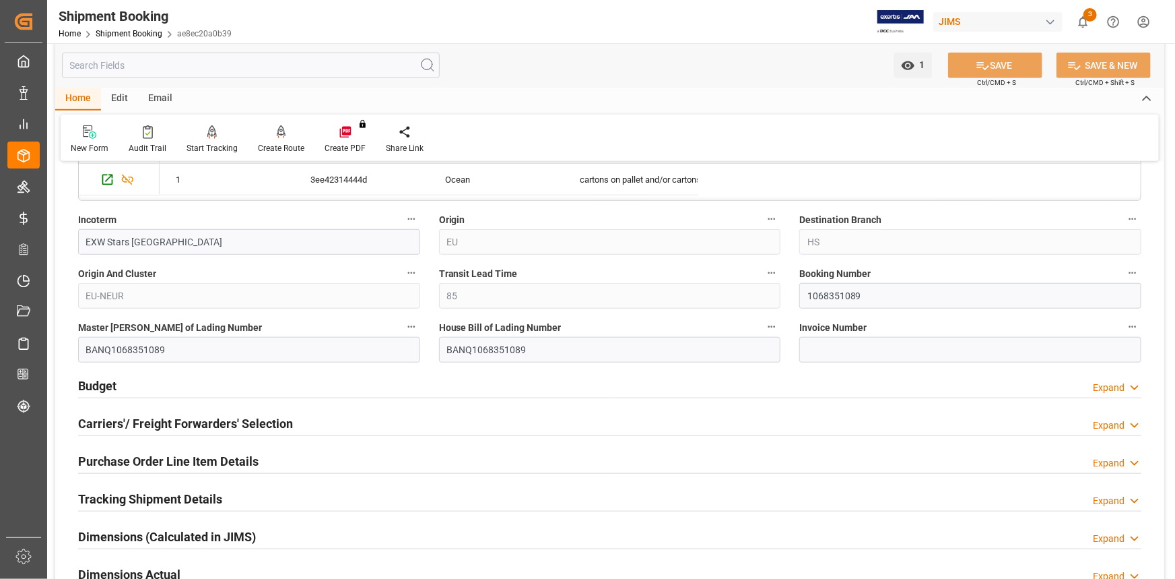
click at [268, 393] on div "Budget Expand" at bounding box center [610, 385] width 1064 height 26
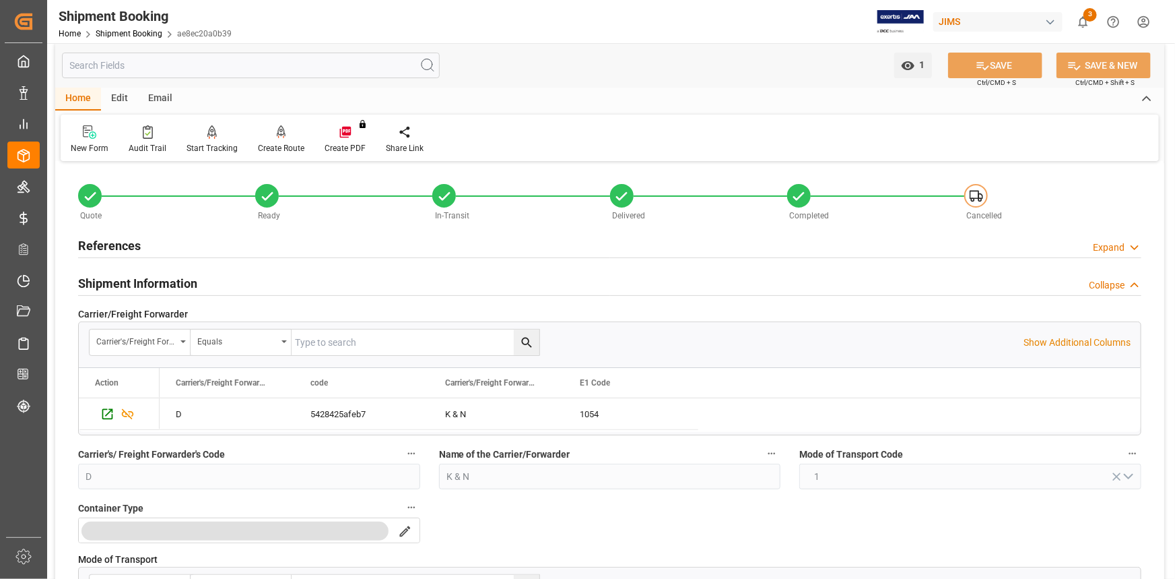
scroll to position [0, 0]
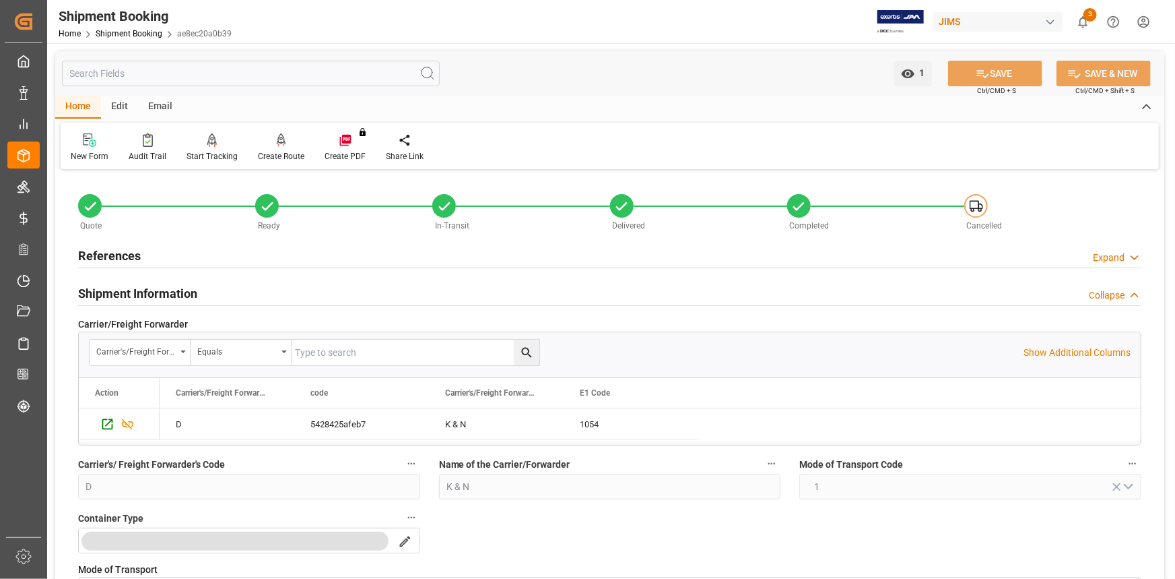
click at [245, 288] on div "Shipment Information Collapse" at bounding box center [610, 293] width 1064 height 26
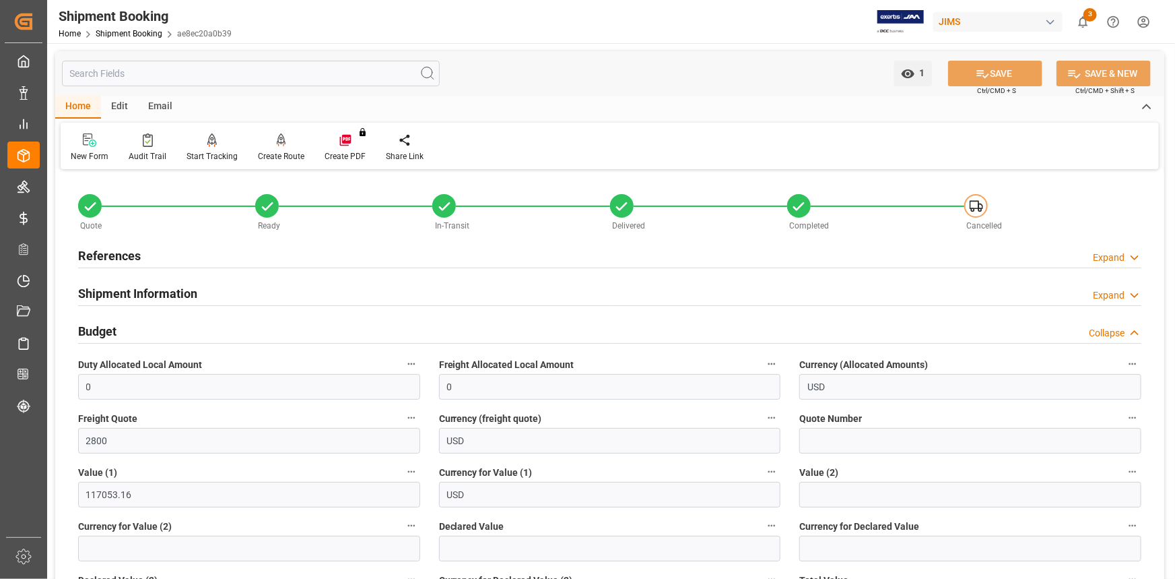
click at [238, 296] on div "Shipment Information Expand" at bounding box center [610, 293] width 1064 height 26
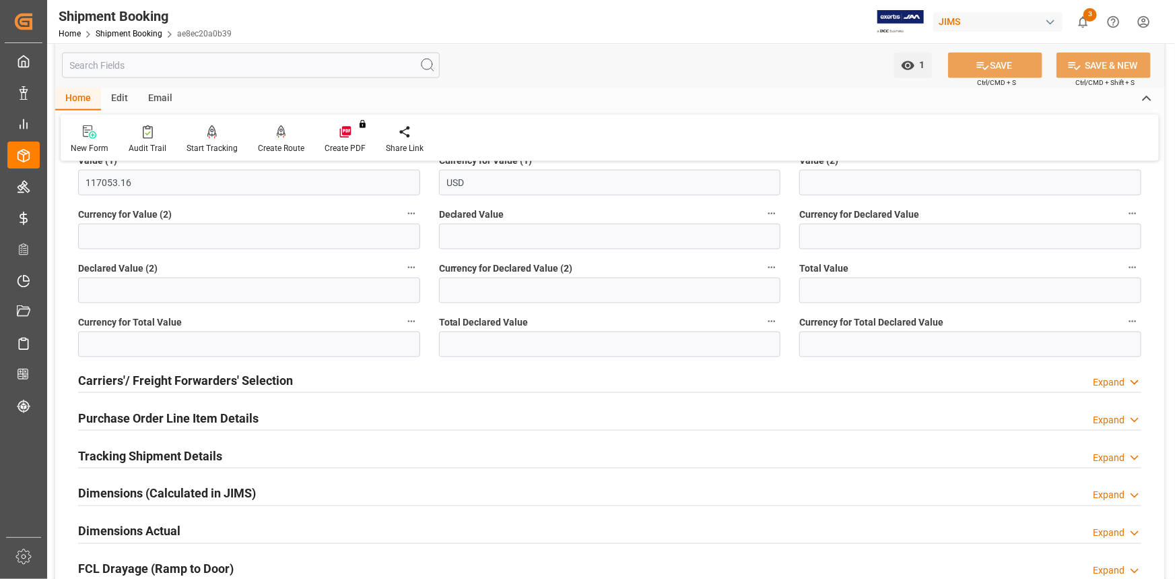
scroll to position [857, 0]
click at [259, 446] on div "Tracking Shipment Details Expand" at bounding box center [610, 454] width 1064 height 26
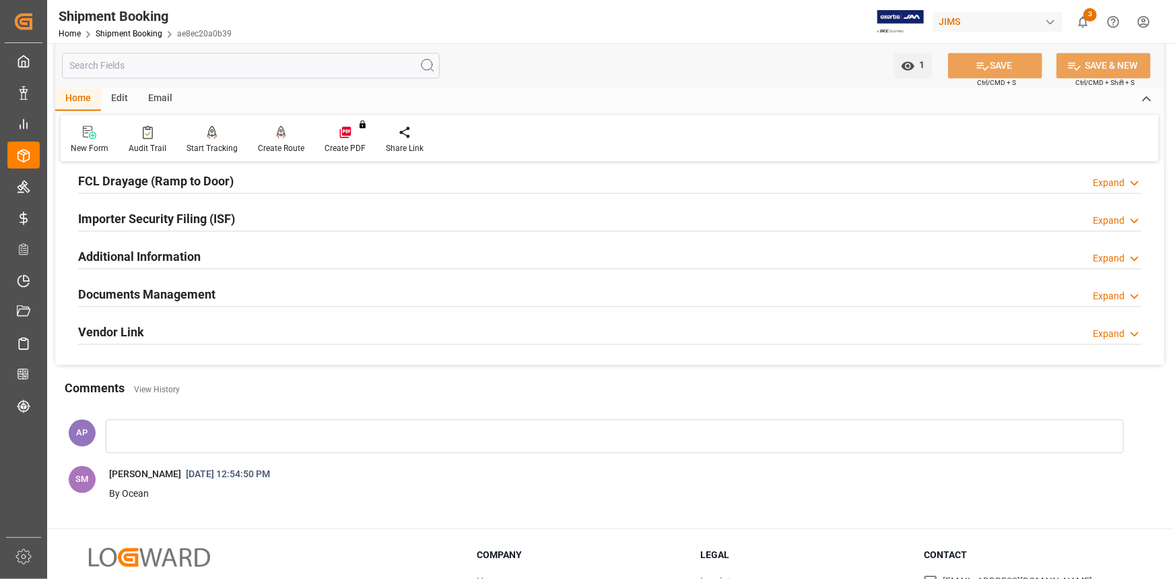
scroll to position [1408, 0]
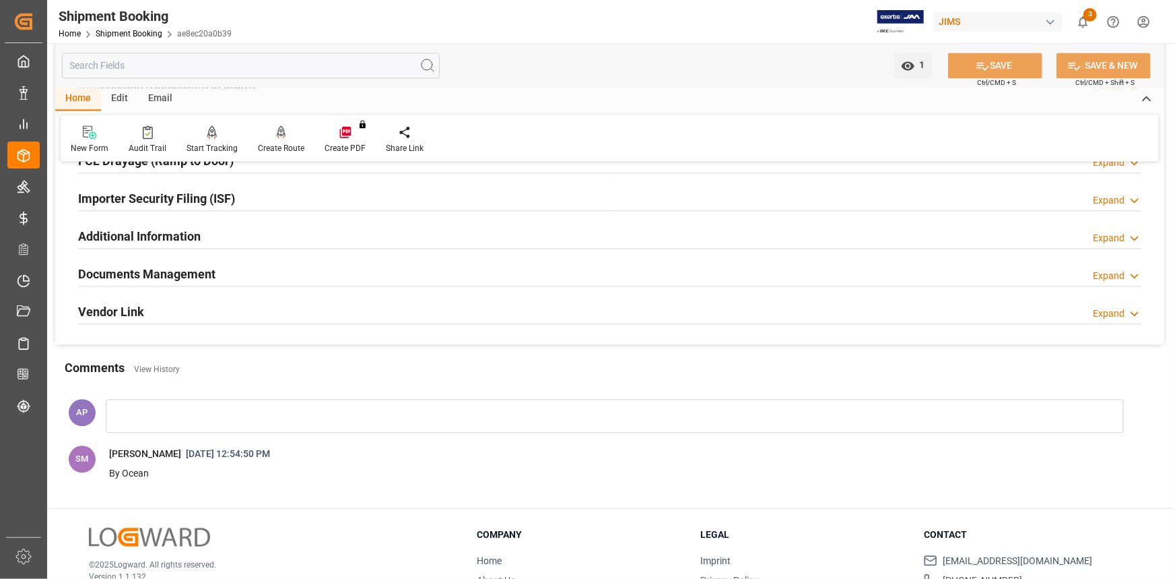
click at [275, 268] on div "Documents Management Expand" at bounding box center [610, 273] width 1064 height 26
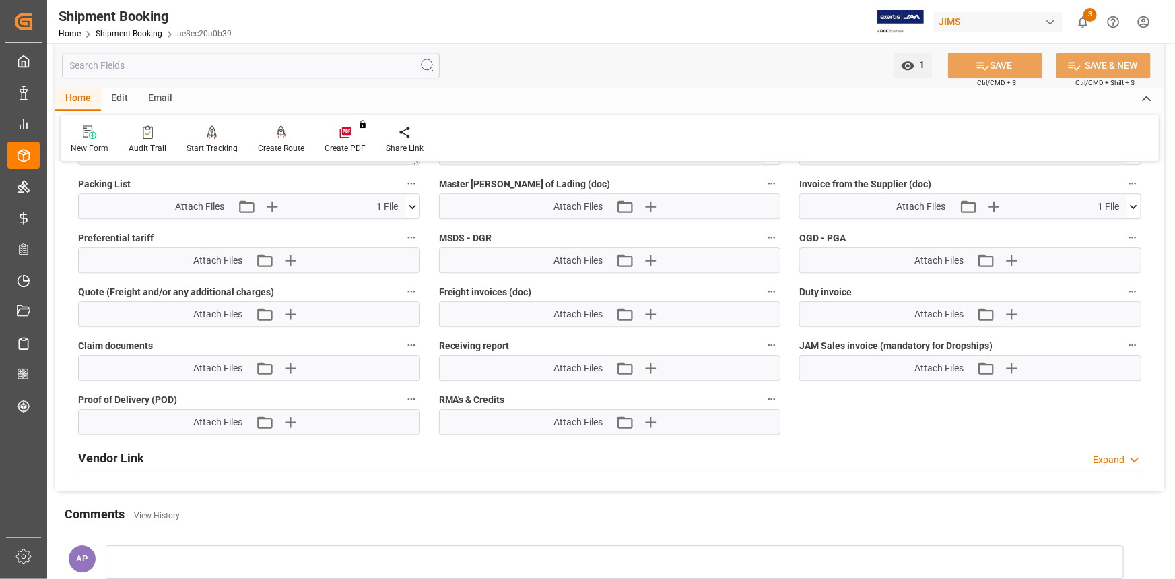
scroll to position [1714, 0]
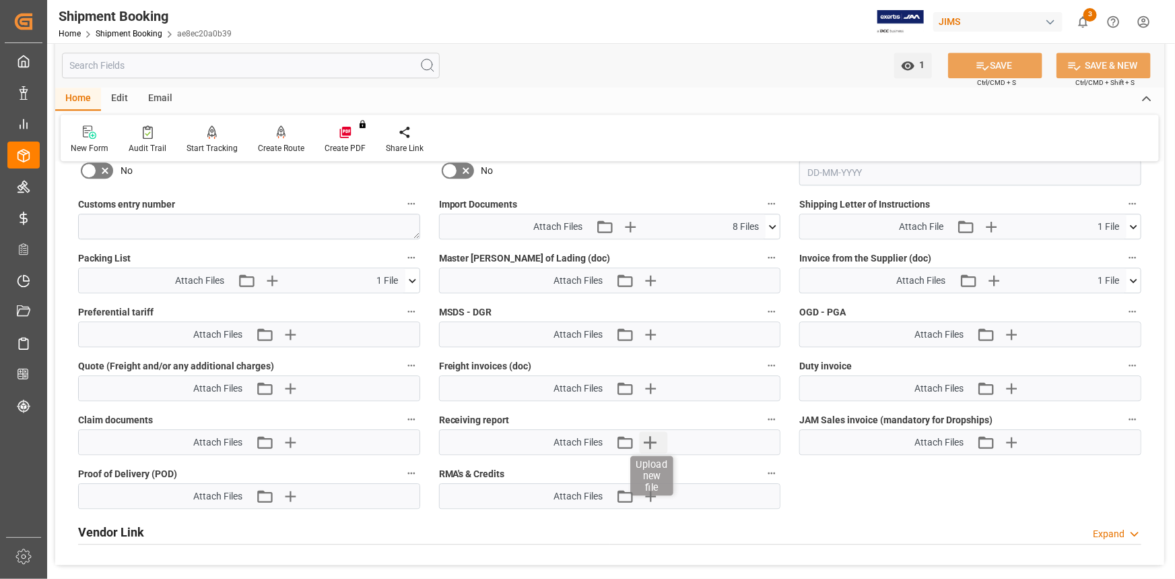
click at [649, 438] on icon "button" at bounding box center [651, 442] width 13 height 13
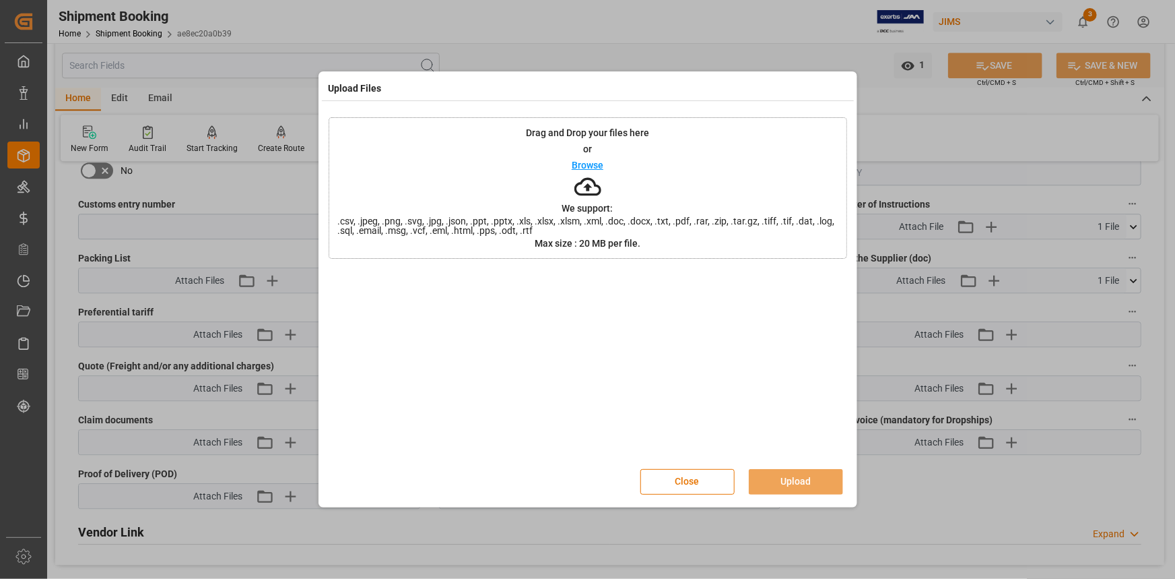
click at [594, 167] on p "Browse" at bounding box center [588, 164] width 32 height 9
click at [802, 483] on button "Upload" at bounding box center [796, 482] width 94 height 26
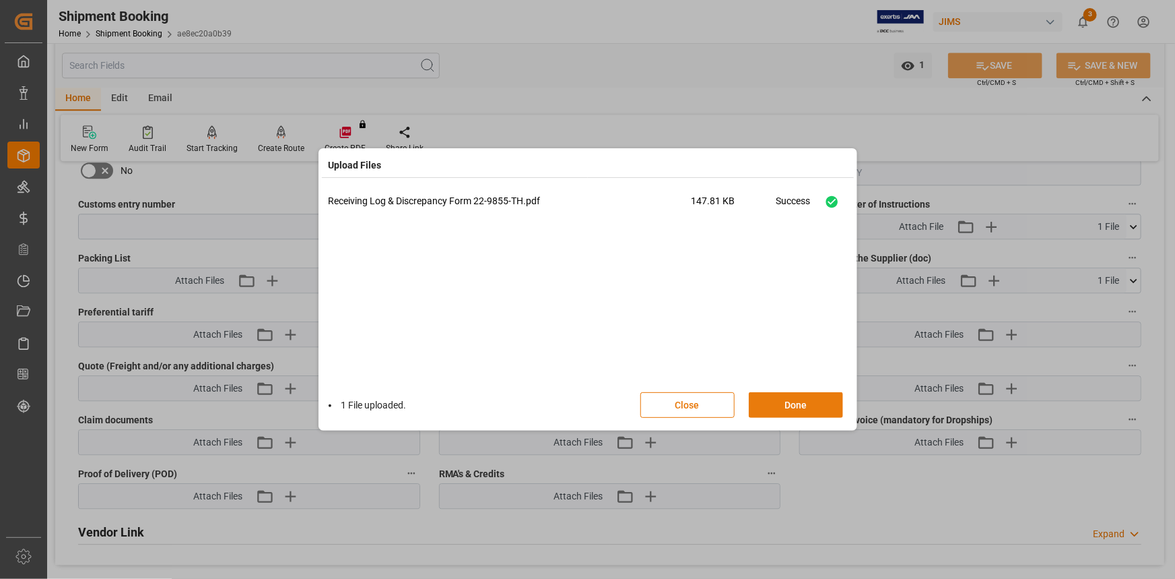
click at [797, 403] on button "Done" at bounding box center [796, 405] width 94 height 26
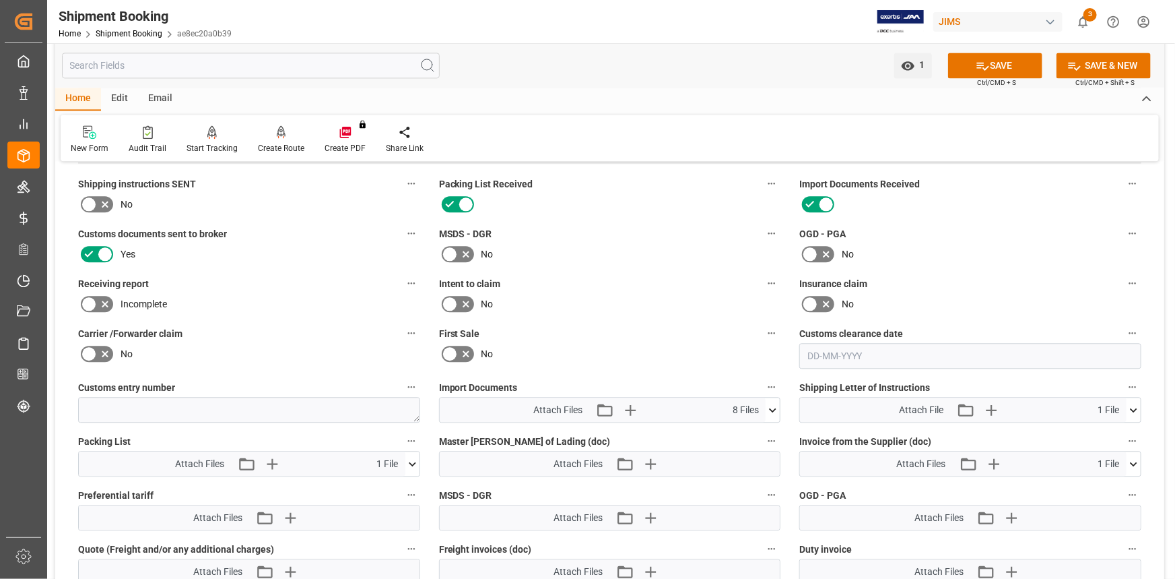
scroll to position [1530, 0]
click at [102, 302] on icon at bounding box center [105, 305] width 7 height 7
click at [0, 0] on input "checkbox" at bounding box center [0, 0] width 0 height 0
click at [1002, 70] on button "SAVE" at bounding box center [995, 66] width 94 height 26
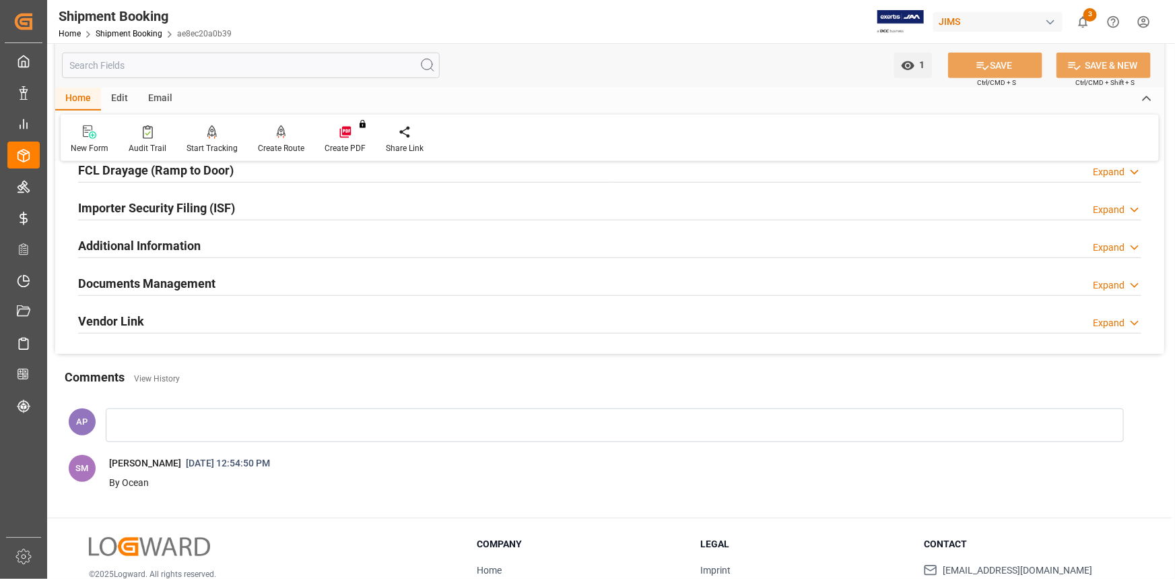
scroll to position [294, 0]
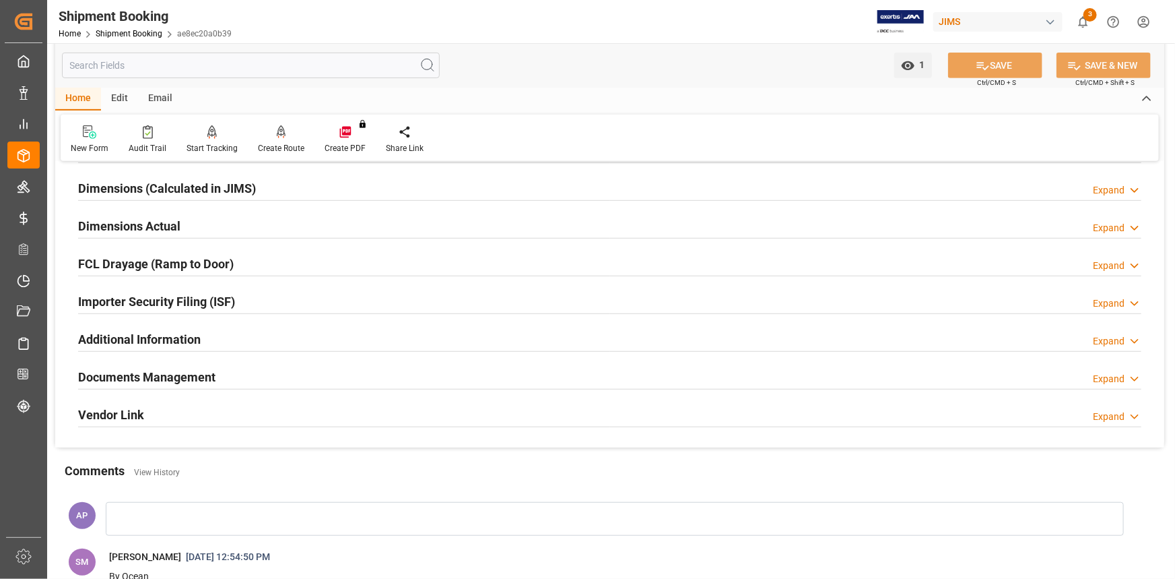
click at [316, 374] on div "Documents Management Expand" at bounding box center [610, 376] width 1064 height 26
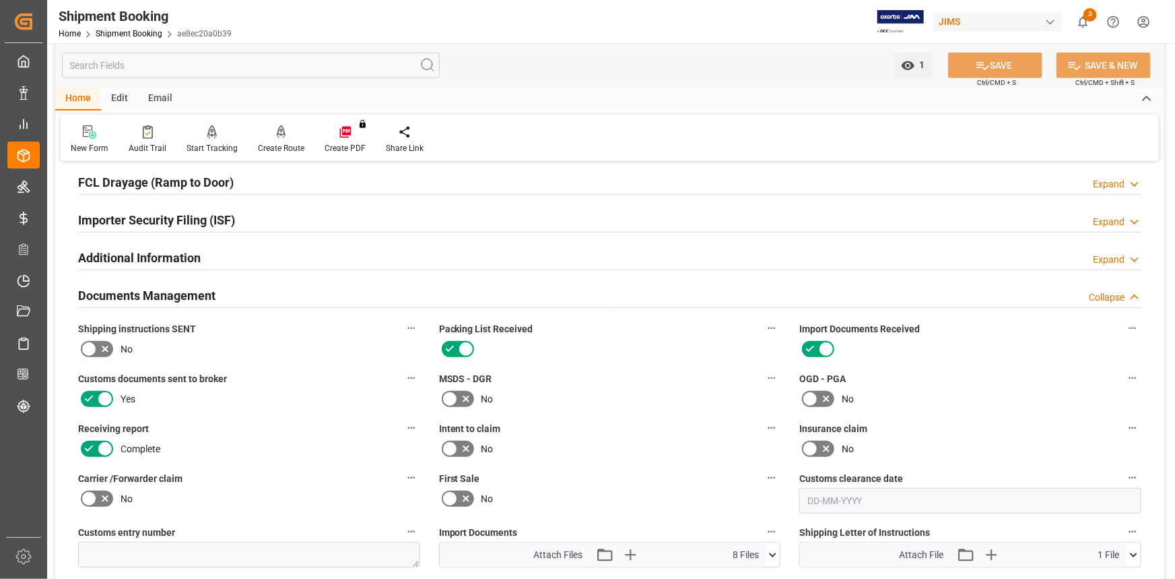
scroll to position [355, 0]
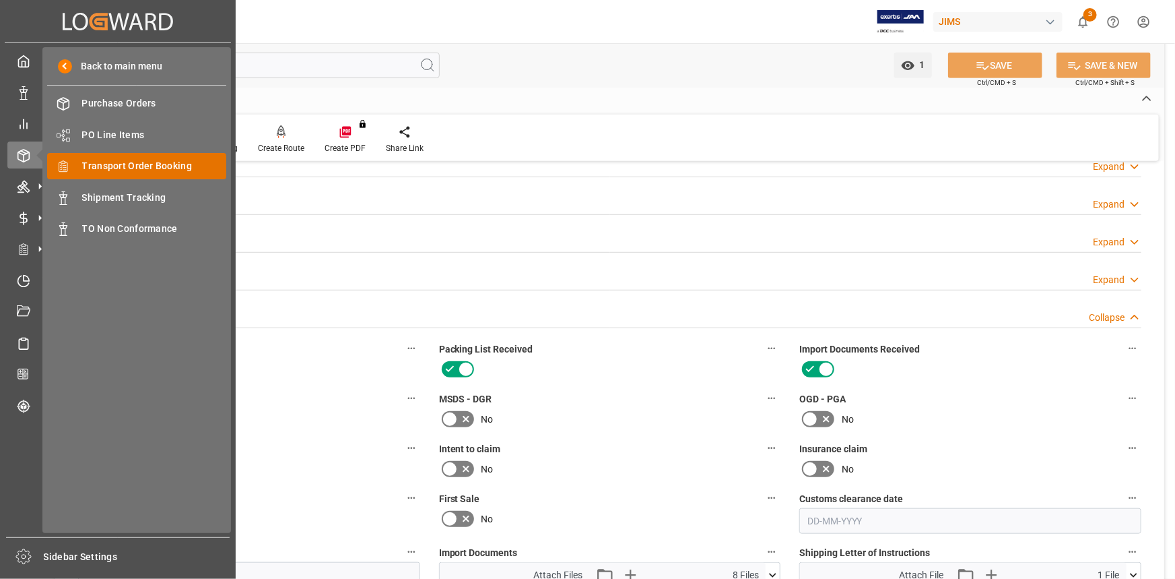
click at [160, 170] on span "Transport Order Booking" at bounding box center [154, 166] width 145 height 14
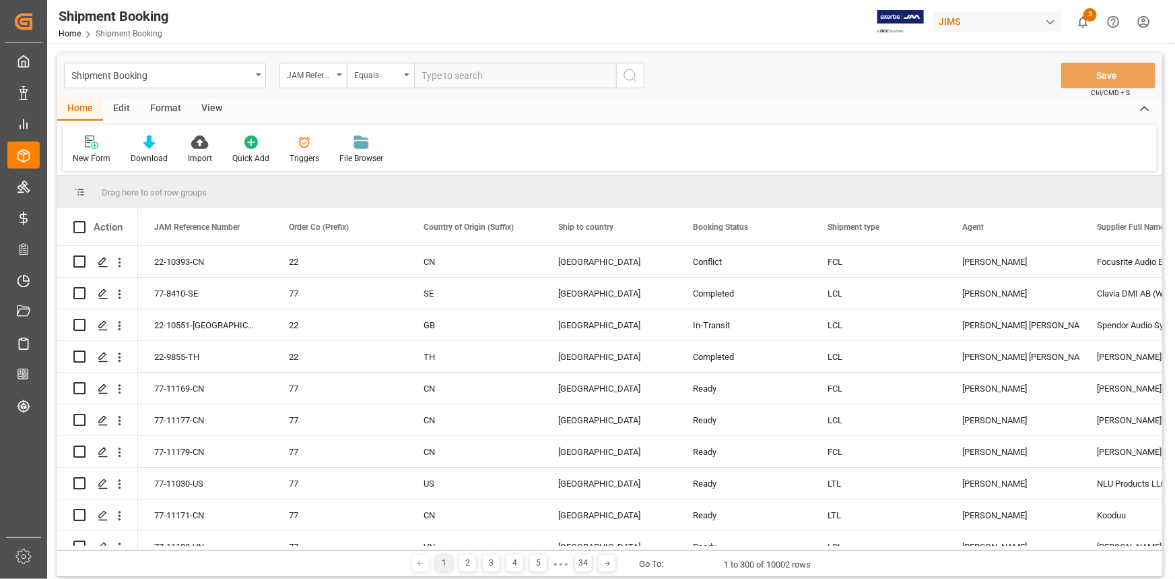
click at [454, 71] on input "text" at bounding box center [515, 76] width 202 height 26
type input "22-10647-[GEOGRAPHIC_DATA]"
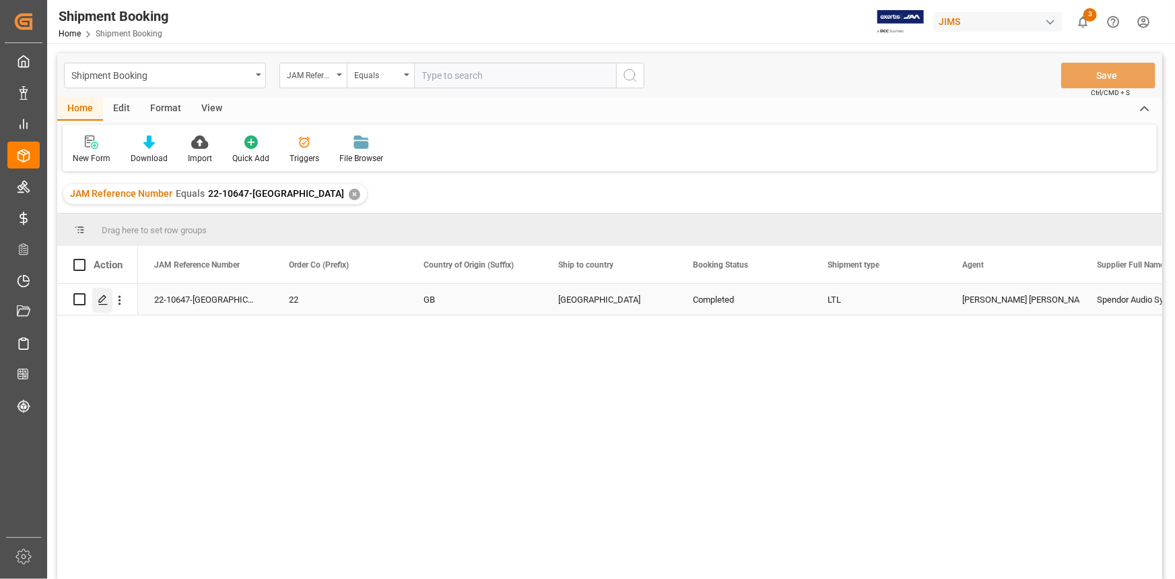
click at [100, 297] on icon "Press SPACE to select this row." at bounding box center [103, 299] width 11 height 11
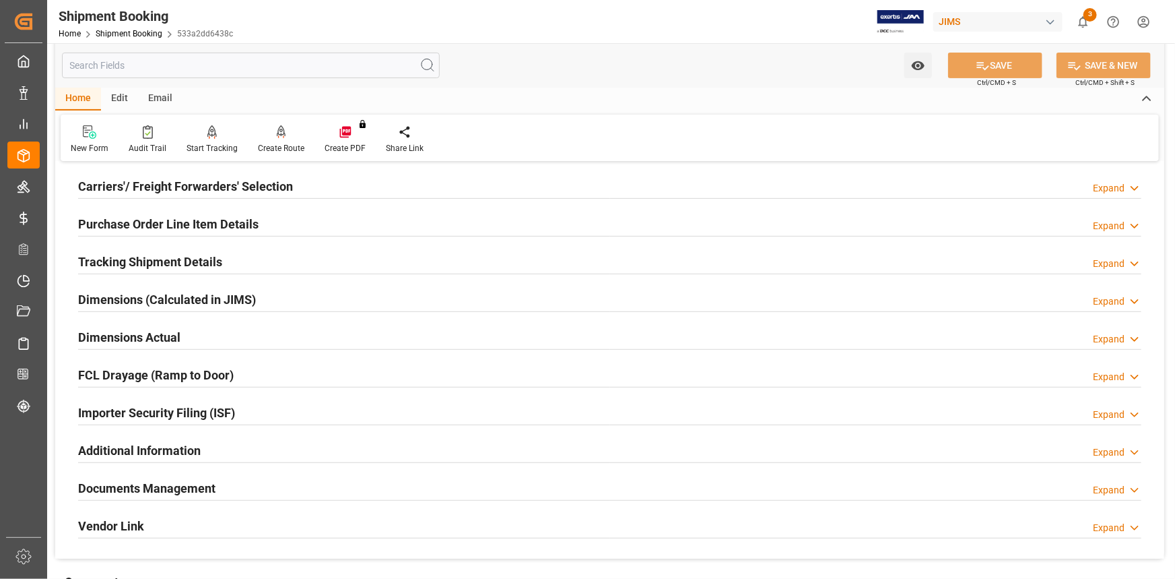
scroll to position [183, 0]
click at [319, 296] on div "Dimensions (Calculated in JIMS) Expand" at bounding box center [610, 298] width 1064 height 26
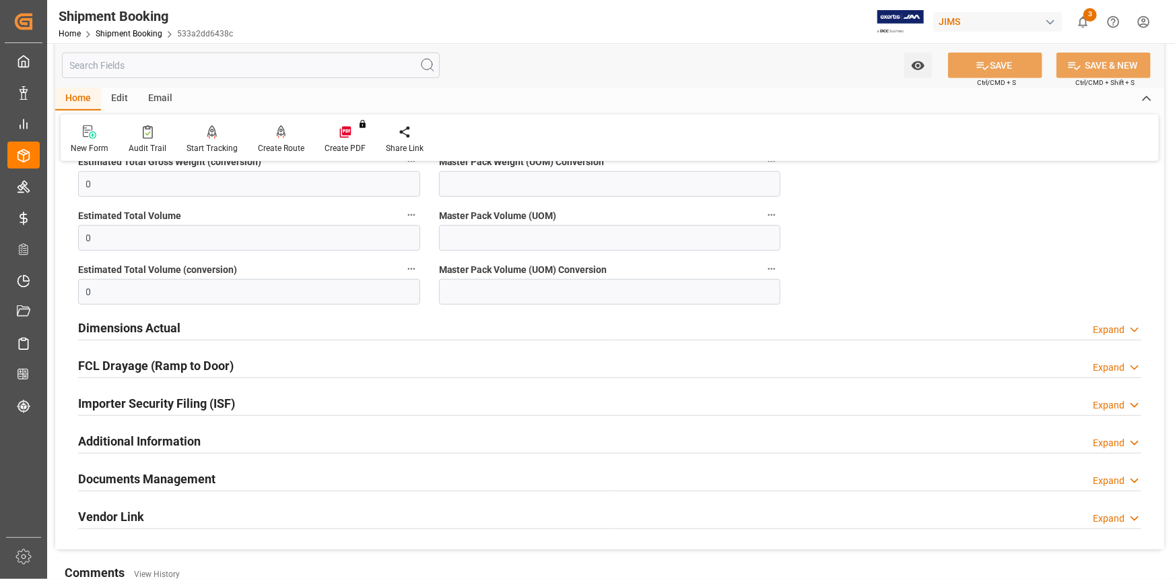
scroll to position [428, 0]
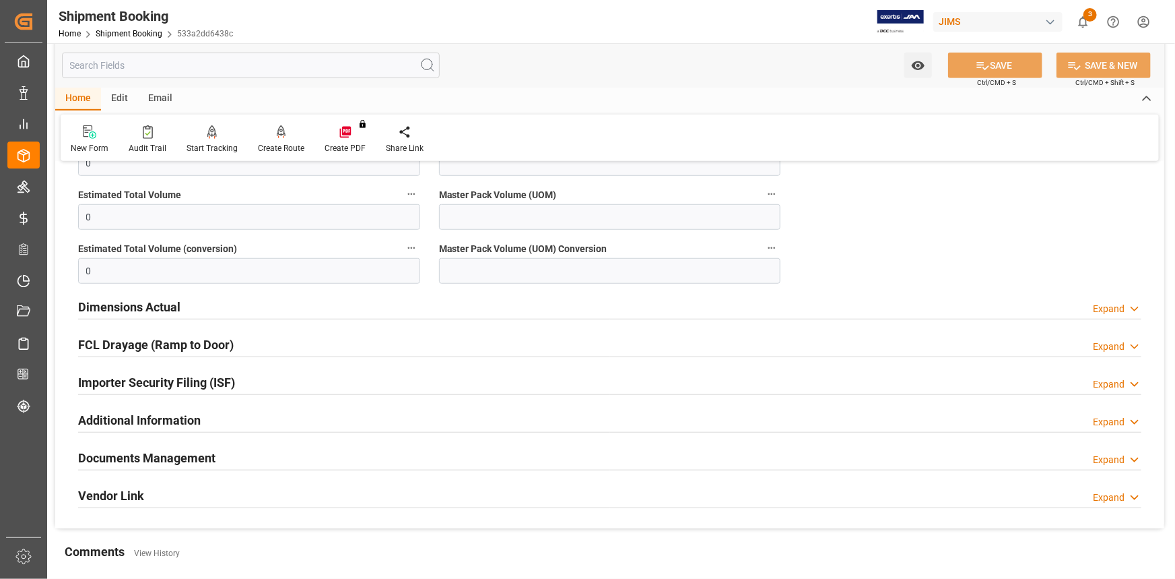
click at [316, 458] on div "Documents Management Expand" at bounding box center [610, 457] width 1064 height 26
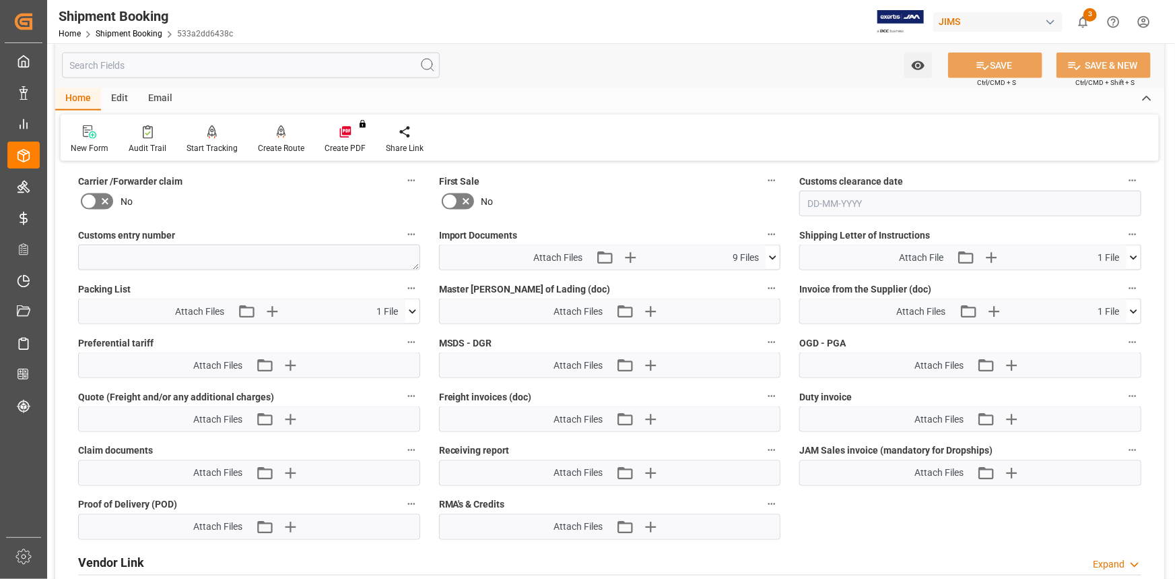
scroll to position [918, 0]
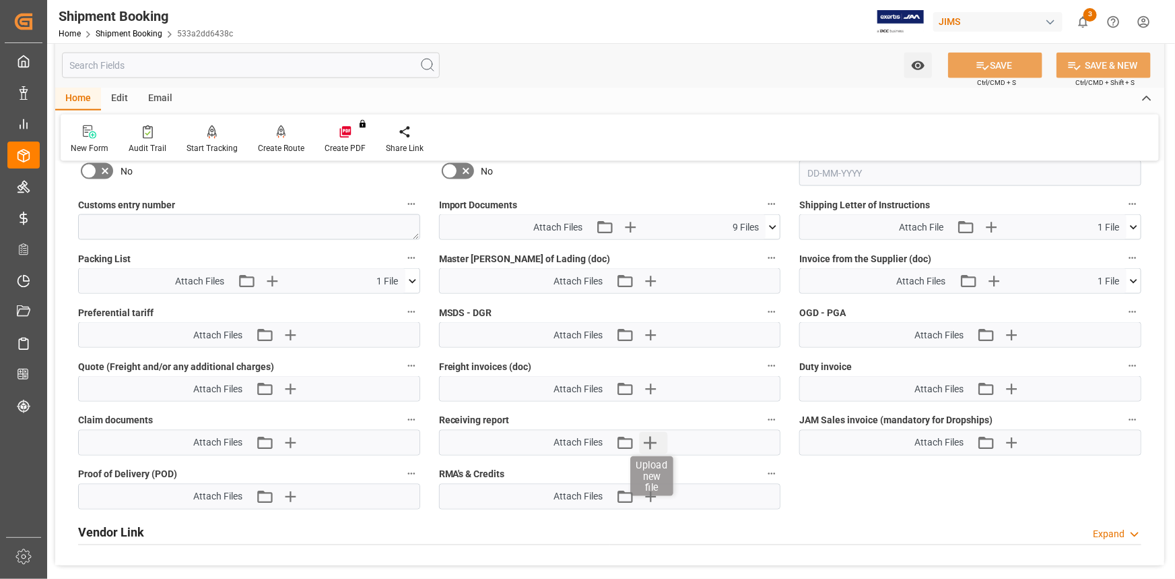
click at [652, 437] on icon "button" at bounding box center [651, 443] width 22 height 22
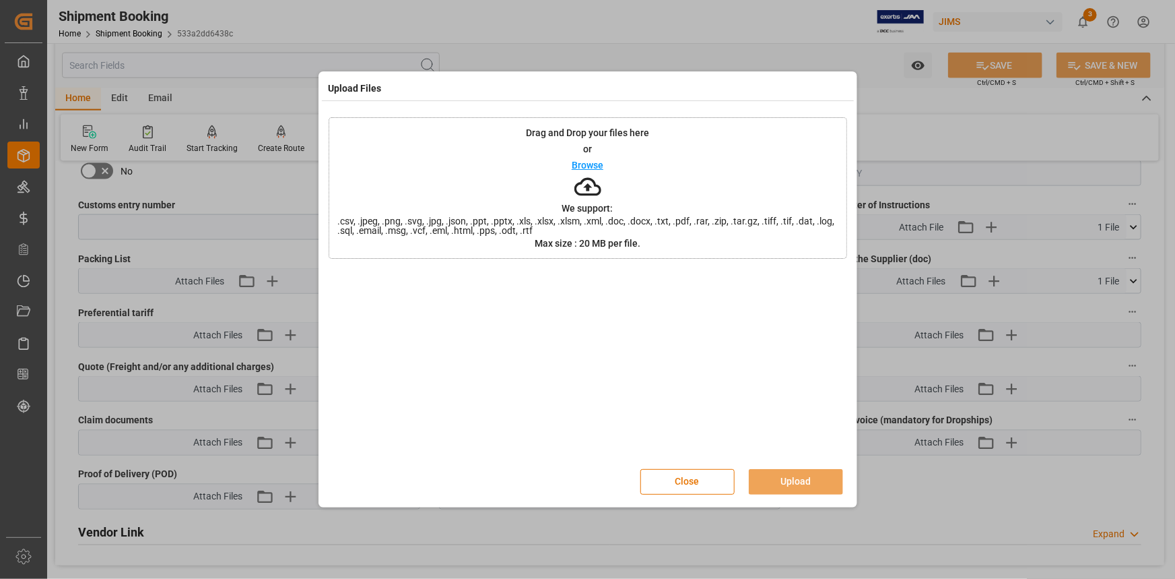
click at [585, 161] on p "Browse" at bounding box center [588, 164] width 32 height 9
click at [801, 482] on button "Upload" at bounding box center [796, 482] width 94 height 26
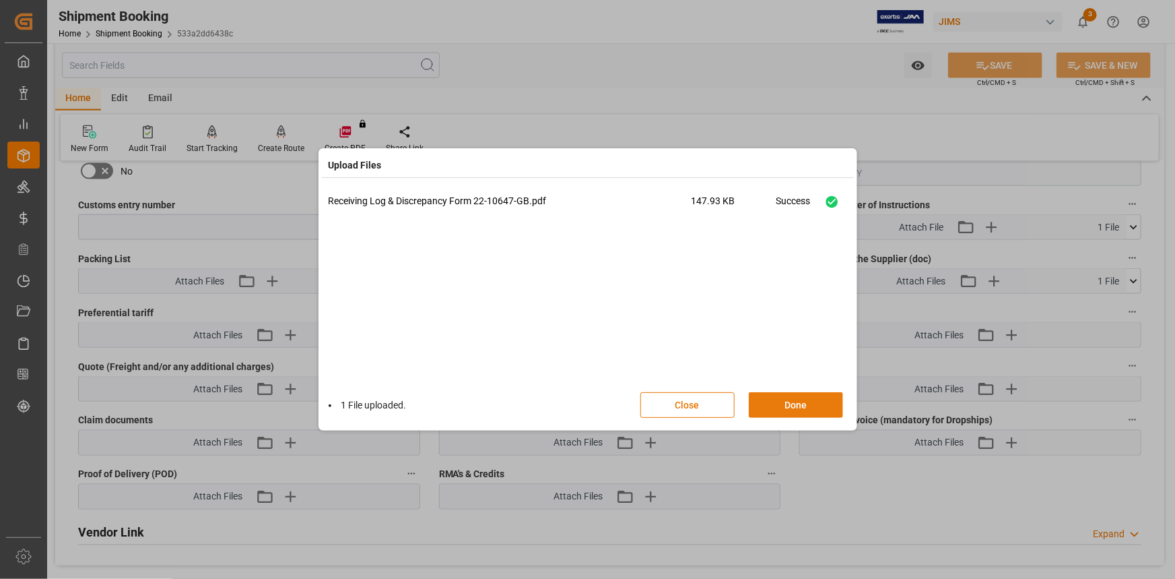
click at [812, 400] on button "Done" at bounding box center [796, 405] width 94 height 26
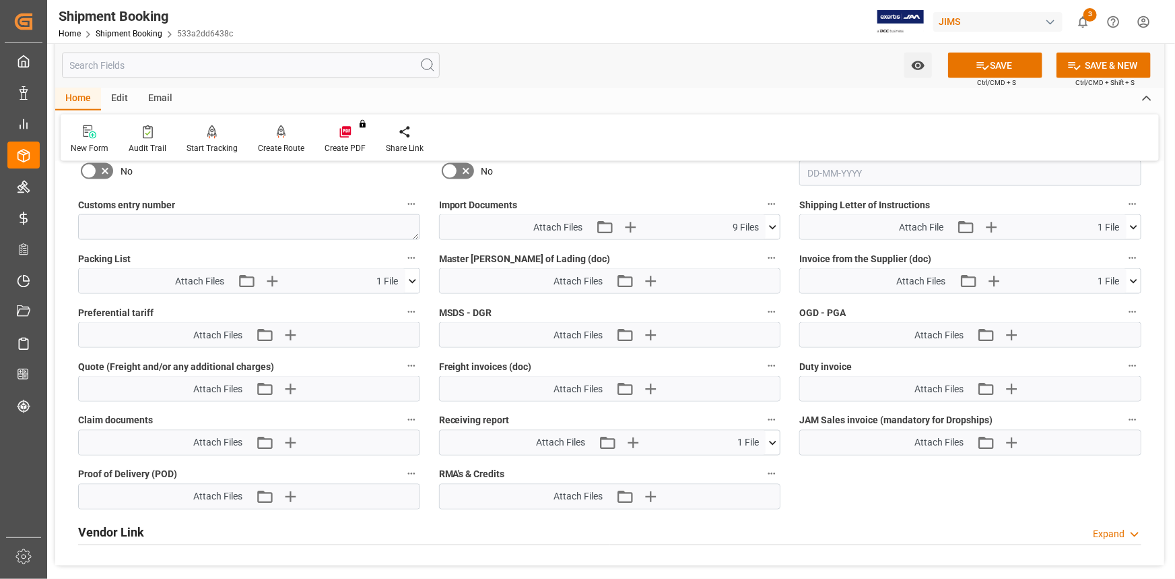
scroll to position [796, 0]
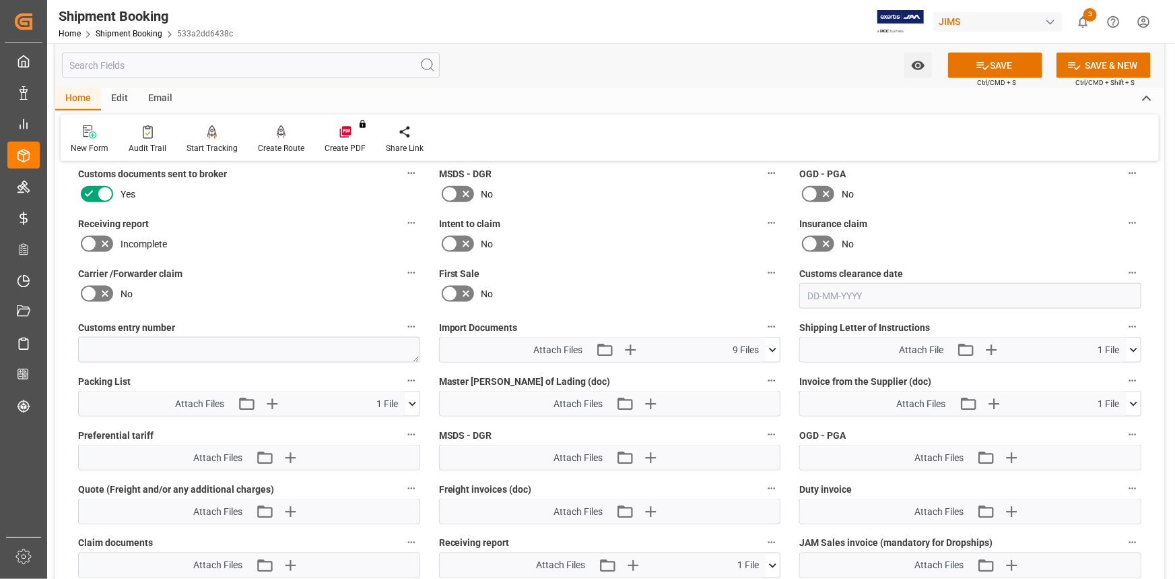
click at [107, 236] on icon at bounding box center [105, 244] width 16 height 16
click at [0, 0] on input "checkbox" at bounding box center [0, 0] width 0 height 0
click at [990, 69] on button "SAVE" at bounding box center [995, 66] width 94 height 26
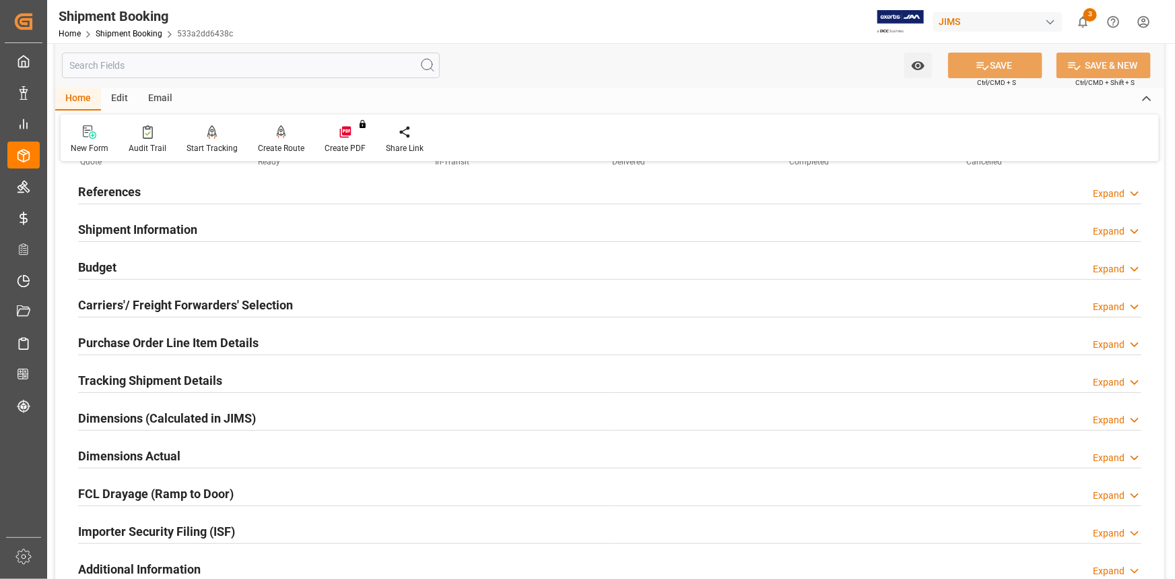
scroll to position [0, 0]
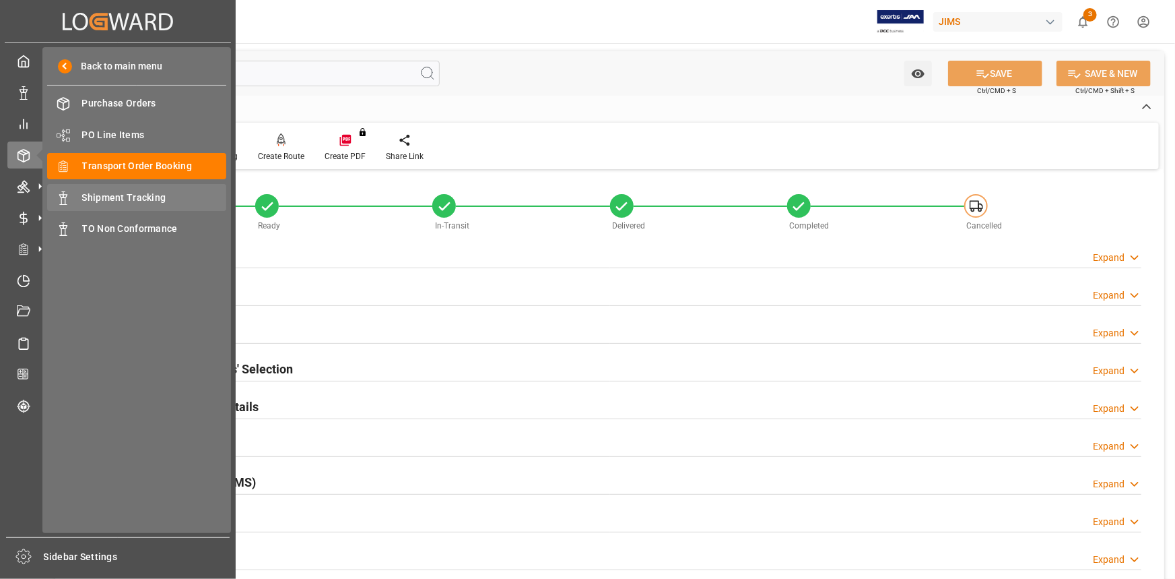
click at [133, 201] on span "Shipment Tracking" at bounding box center [154, 198] width 145 height 14
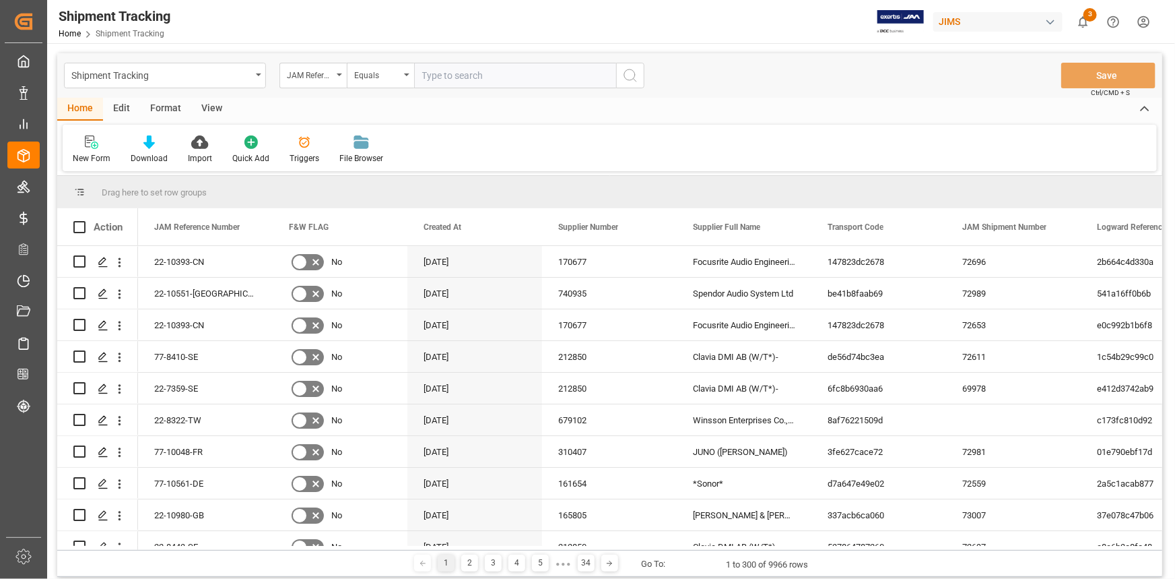
click at [438, 75] on input "text" at bounding box center [515, 76] width 202 height 26
type input "22-9455-th"
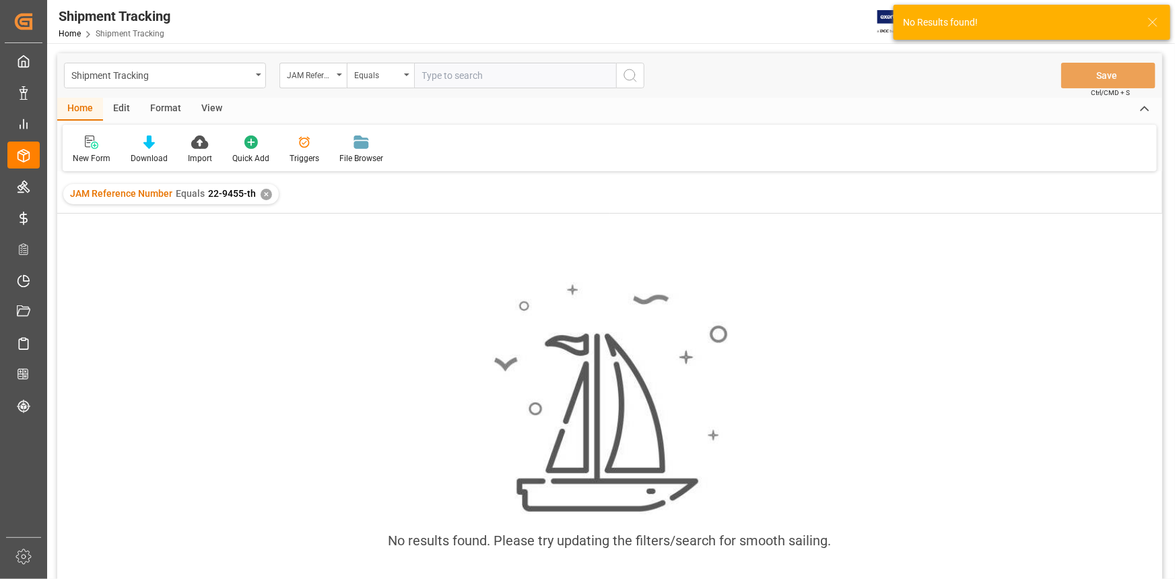
click at [263, 195] on div "✕" at bounding box center [266, 194] width 11 height 11
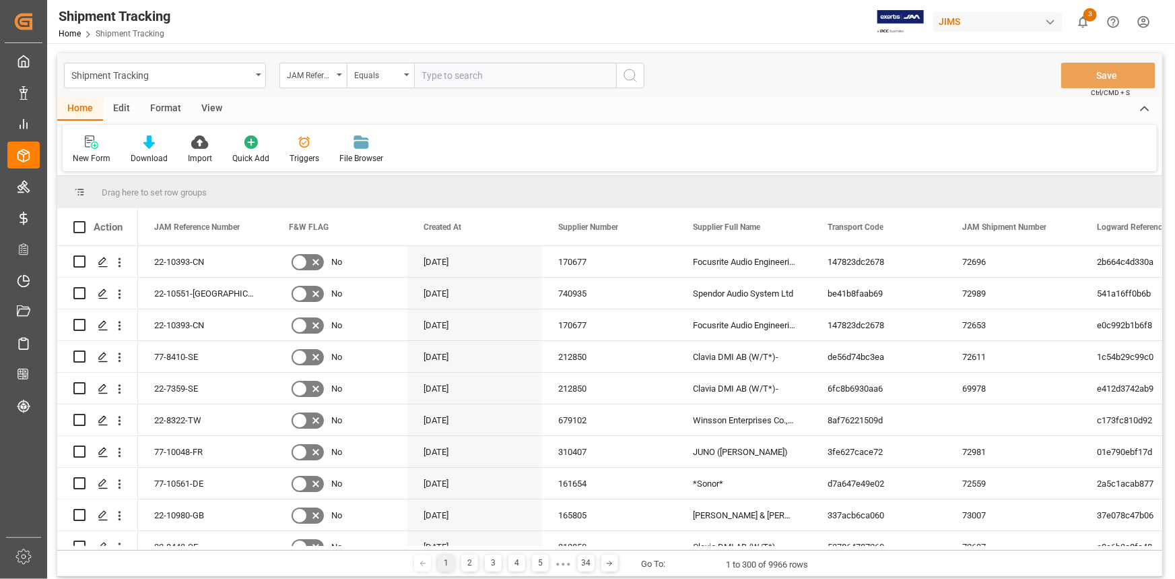
click at [457, 73] on input "text" at bounding box center [515, 76] width 202 height 26
type input "22-9855-th"
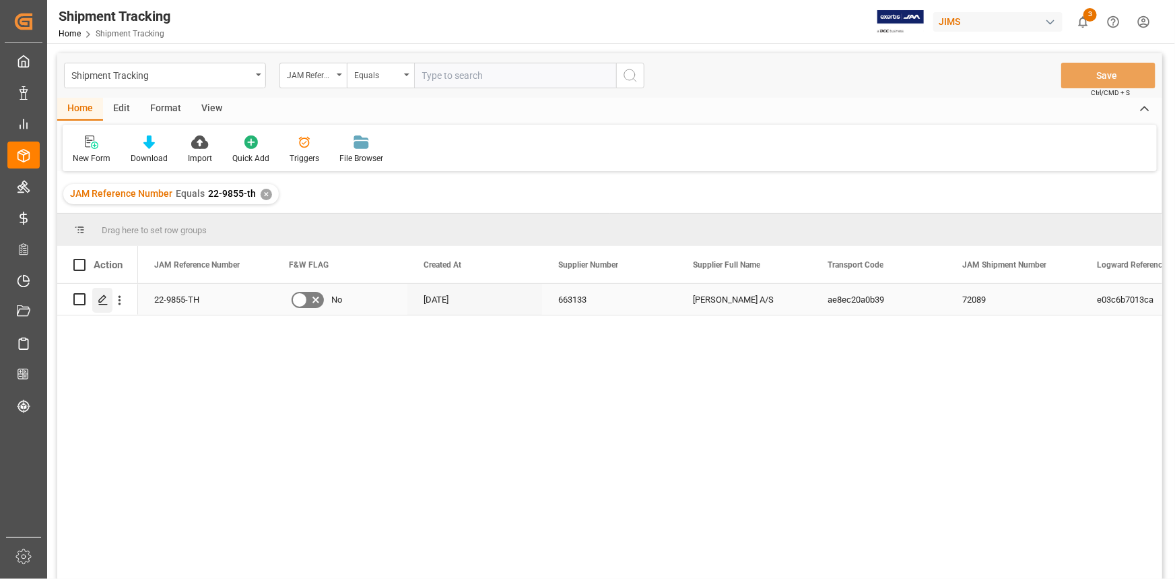
click at [100, 298] on icon "Press SPACE to select this row." at bounding box center [103, 299] width 11 height 11
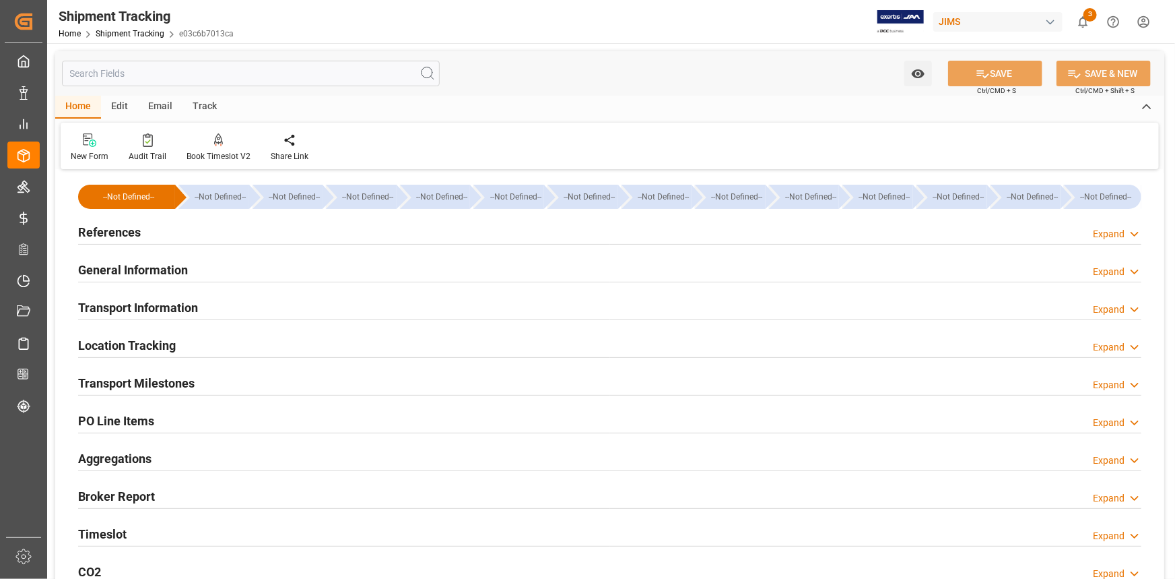
type input "[DATE] 11:59"
type input "[DATE] 00:00"
type input "[DATE] 17:00"
type input "[DATE] 00:00"
type input "[DATE]"
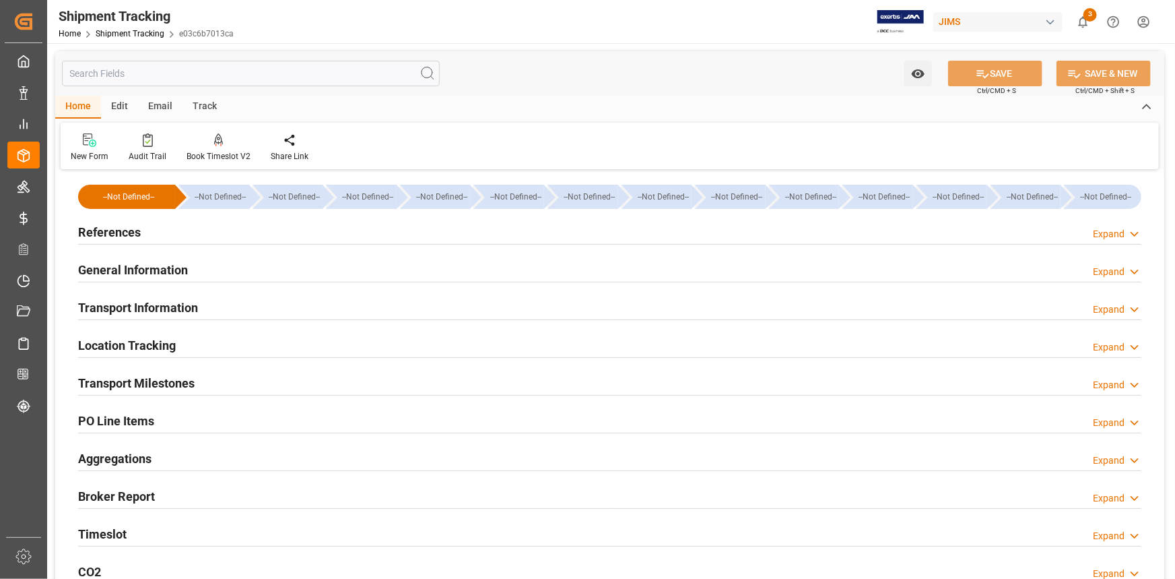
type input "[DATE] 00:00"
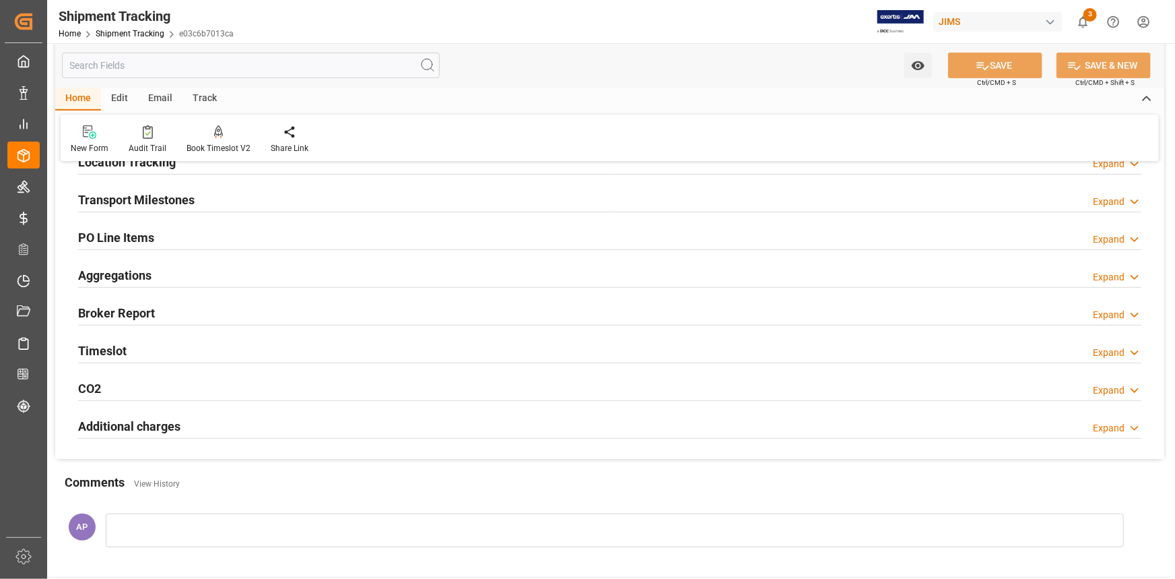
scroll to position [61, 0]
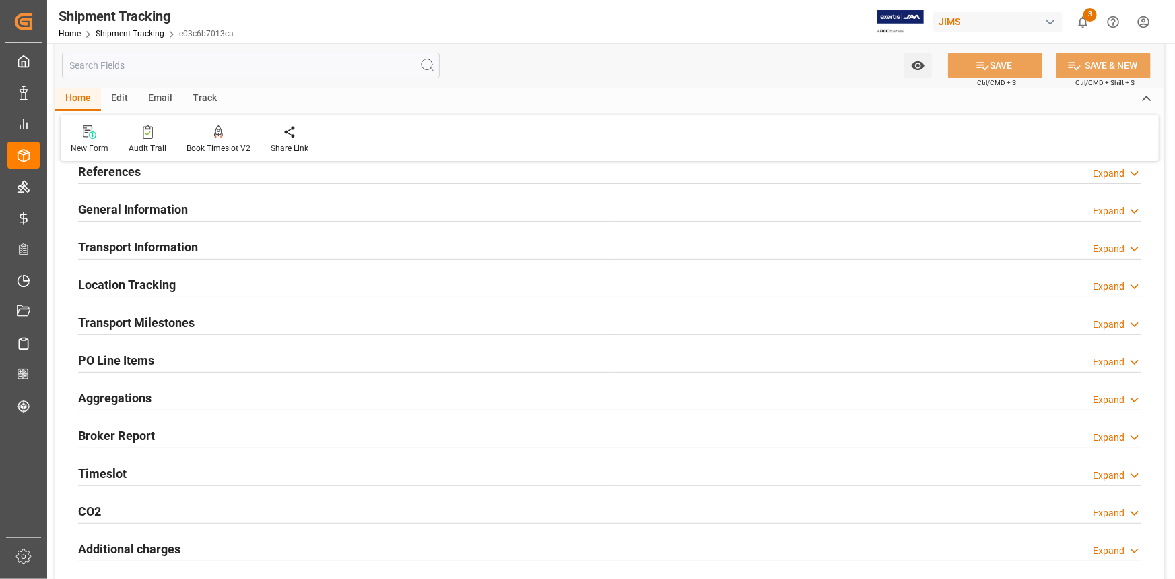
click at [257, 317] on div "Transport Milestones Expand" at bounding box center [610, 322] width 1064 height 26
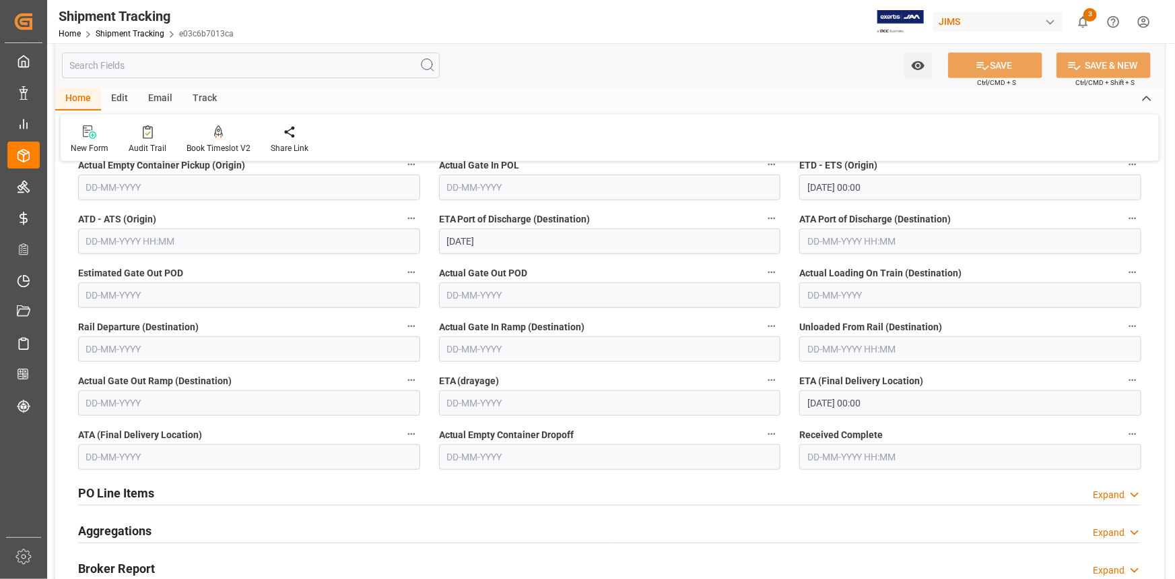
scroll to position [306, 0]
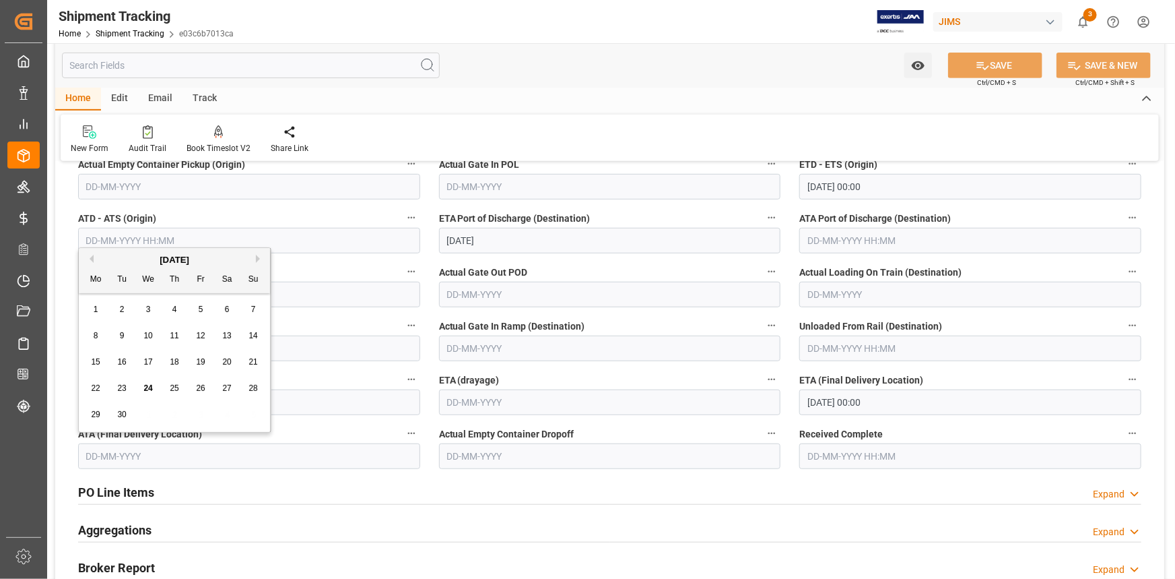
click at [233, 454] on input "text" at bounding box center [249, 456] width 342 height 26
click at [123, 387] on span "23" at bounding box center [121, 387] width 9 height 9
type input "[DATE]"
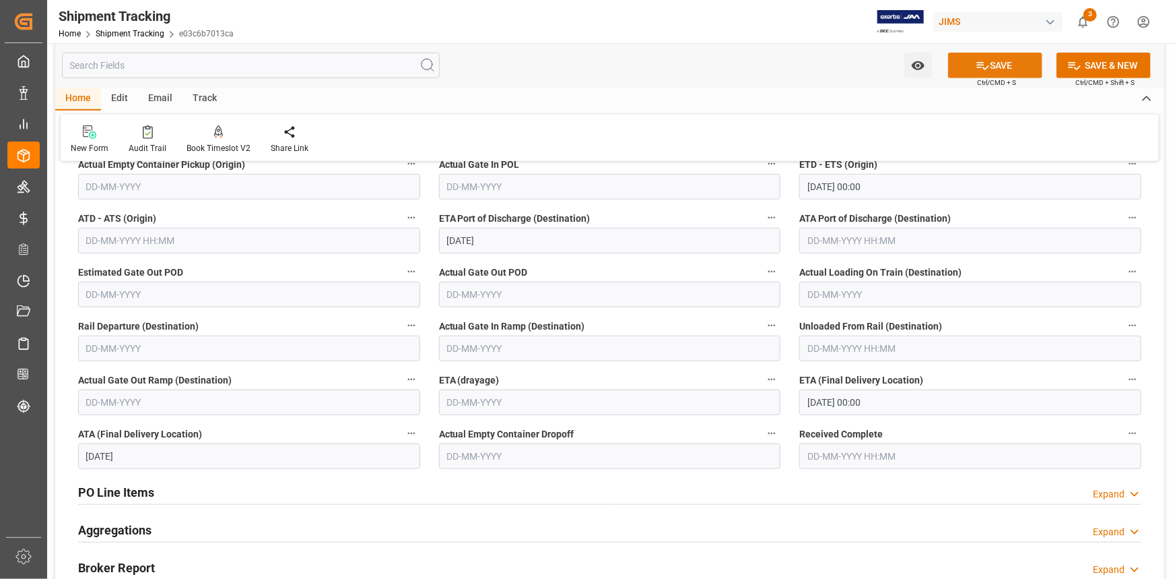
click at [1007, 67] on button "SAVE" at bounding box center [995, 66] width 94 height 26
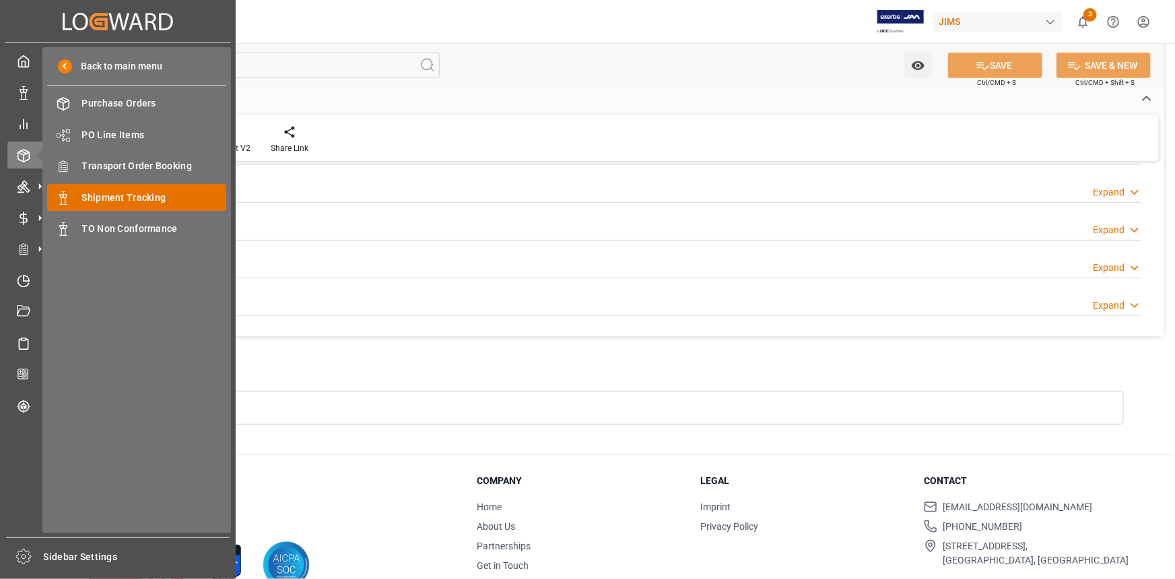
click at [107, 197] on span "Shipment Tracking" at bounding box center [154, 198] width 145 height 14
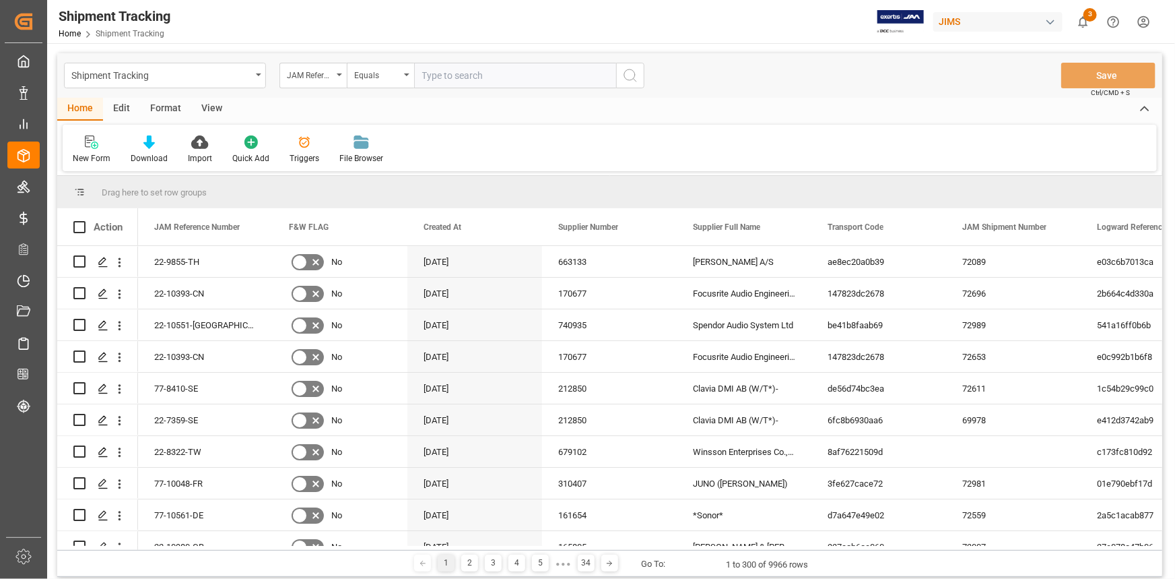
click at [451, 78] on input "text" at bounding box center [515, 76] width 202 height 26
type input "22-10647-gb"
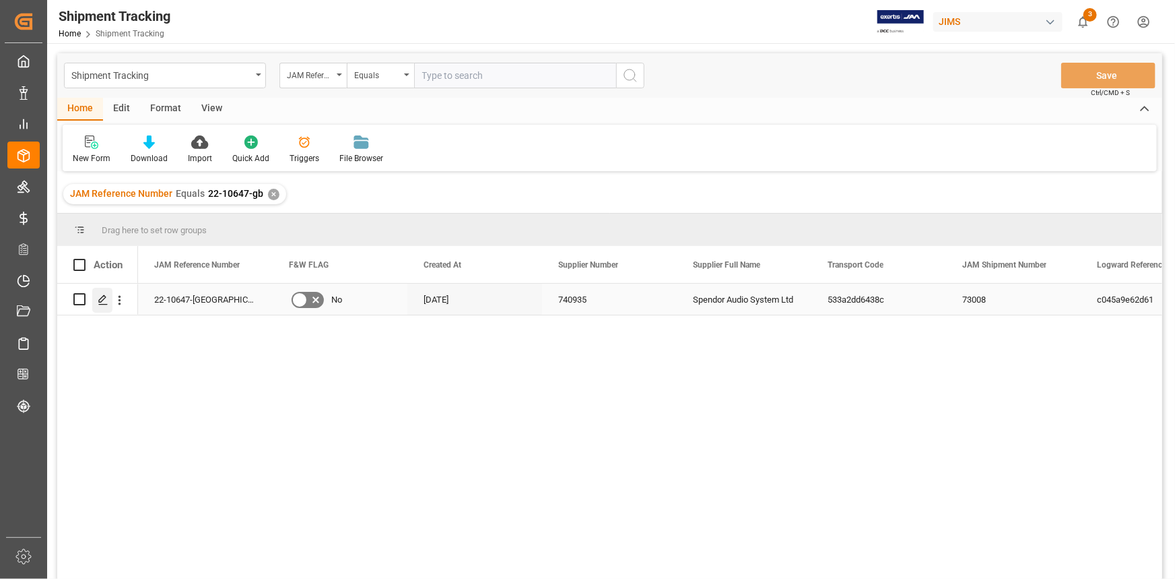
click at [102, 302] on icon "Press SPACE to select this row." at bounding box center [103, 299] width 11 height 11
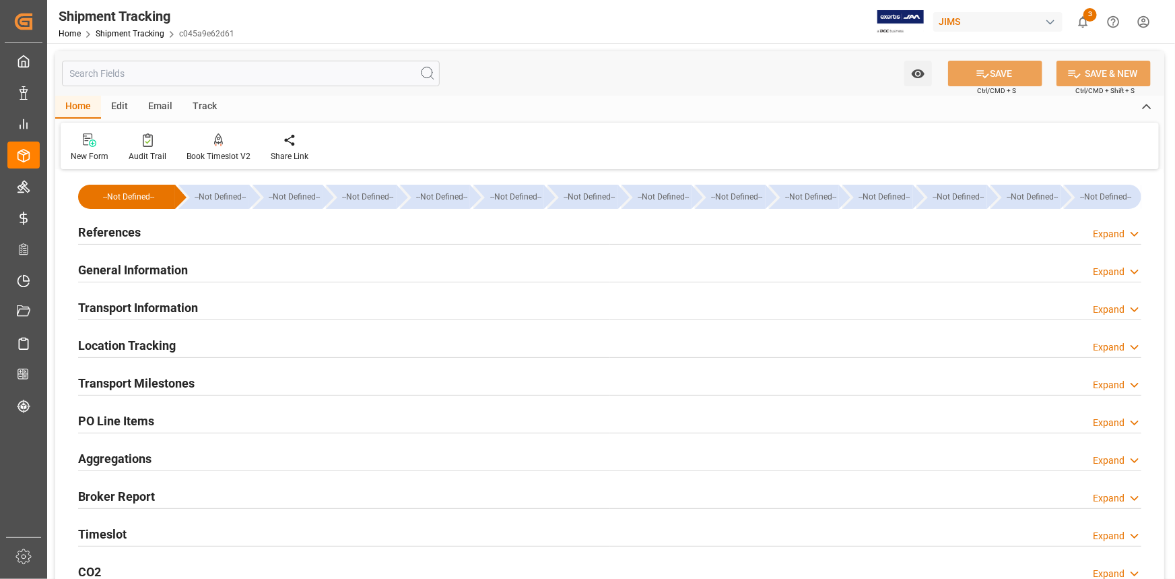
click at [229, 239] on div "References Expand" at bounding box center [610, 231] width 1064 height 26
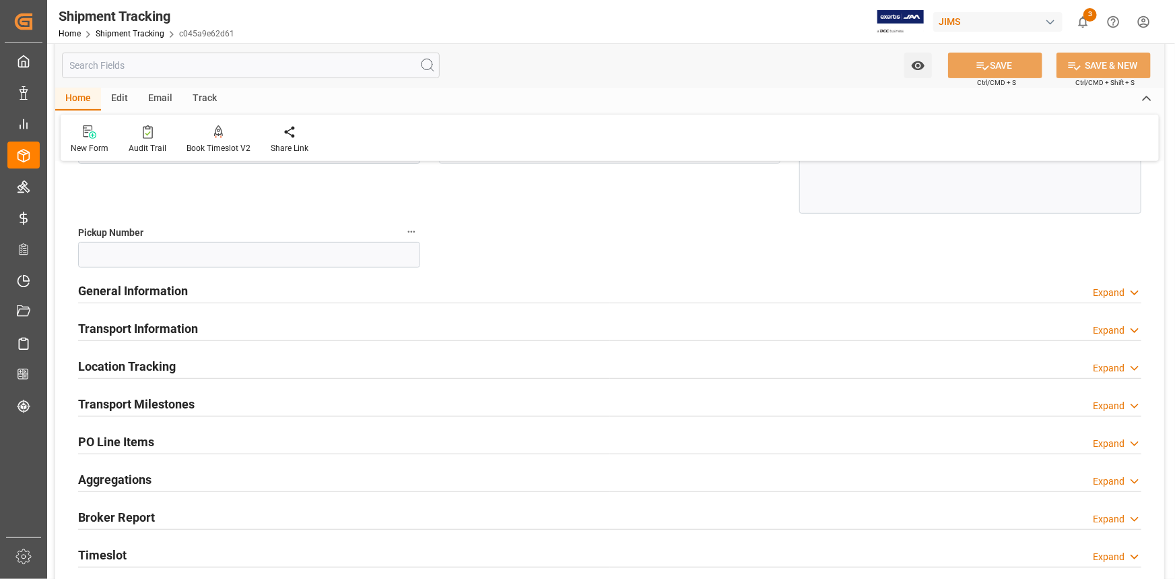
click at [290, 286] on div "General Information Expand" at bounding box center [610, 290] width 1064 height 26
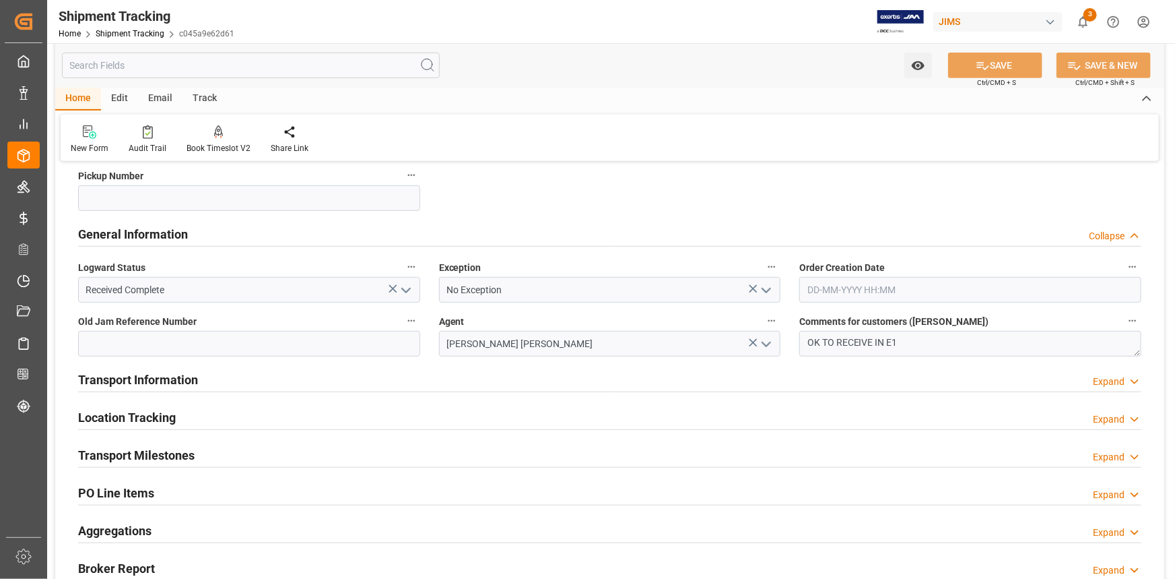
scroll to position [428, 0]
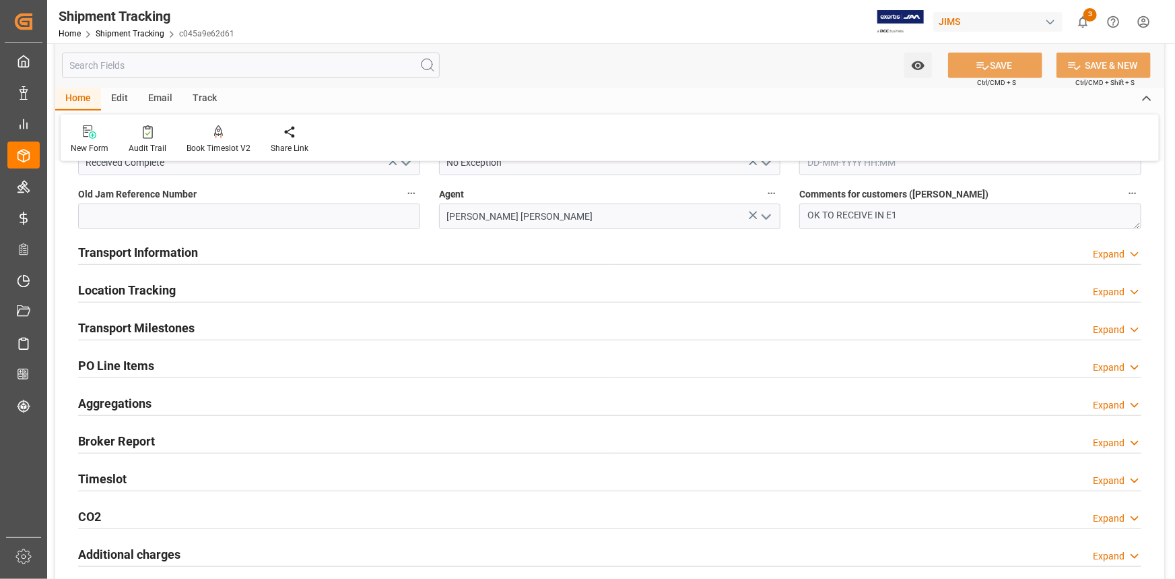
click at [255, 322] on div "Transport Milestones Expand" at bounding box center [610, 327] width 1064 height 26
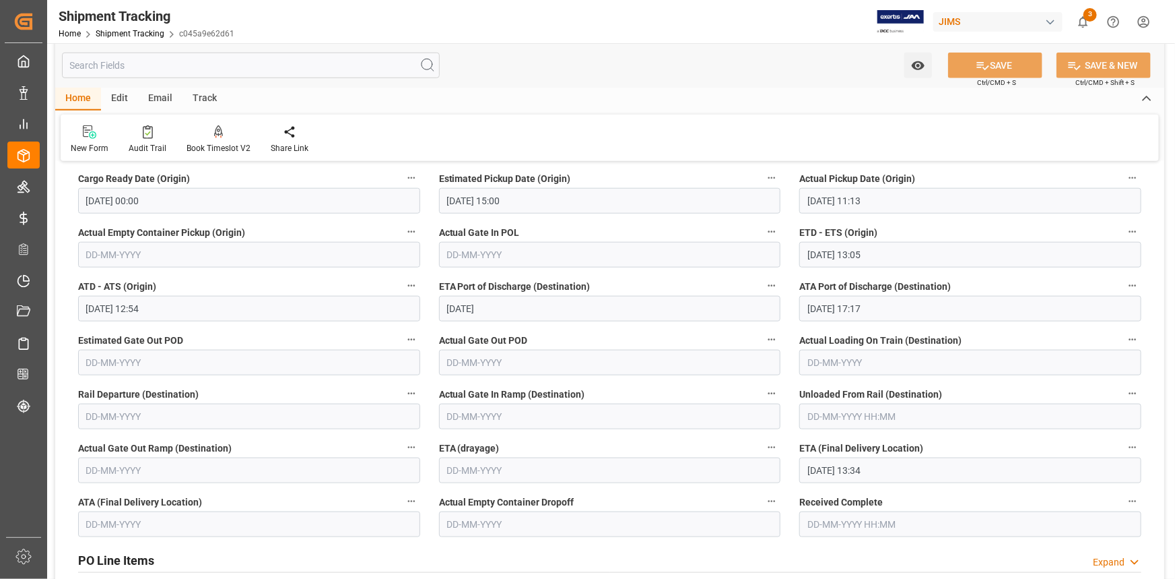
scroll to position [612, 0]
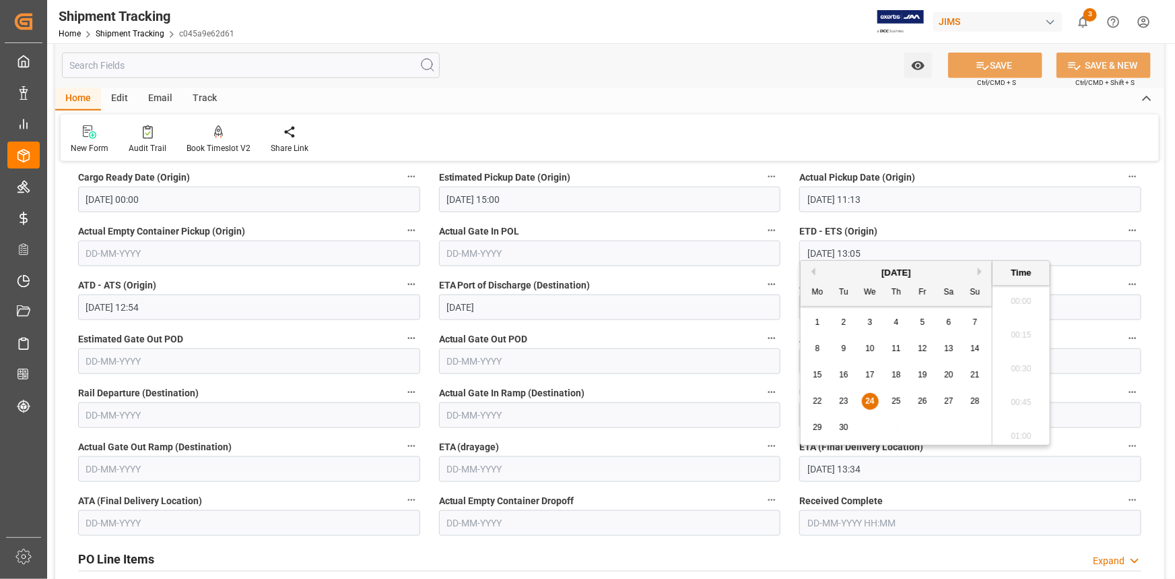
click at [848, 467] on input "[DATE] 13:34" at bounding box center [971, 469] width 342 height 26
click at [849, 399] on div "23" at bounding box center [844, 401] width 17 height 16
type input "[DATE] 13:34"
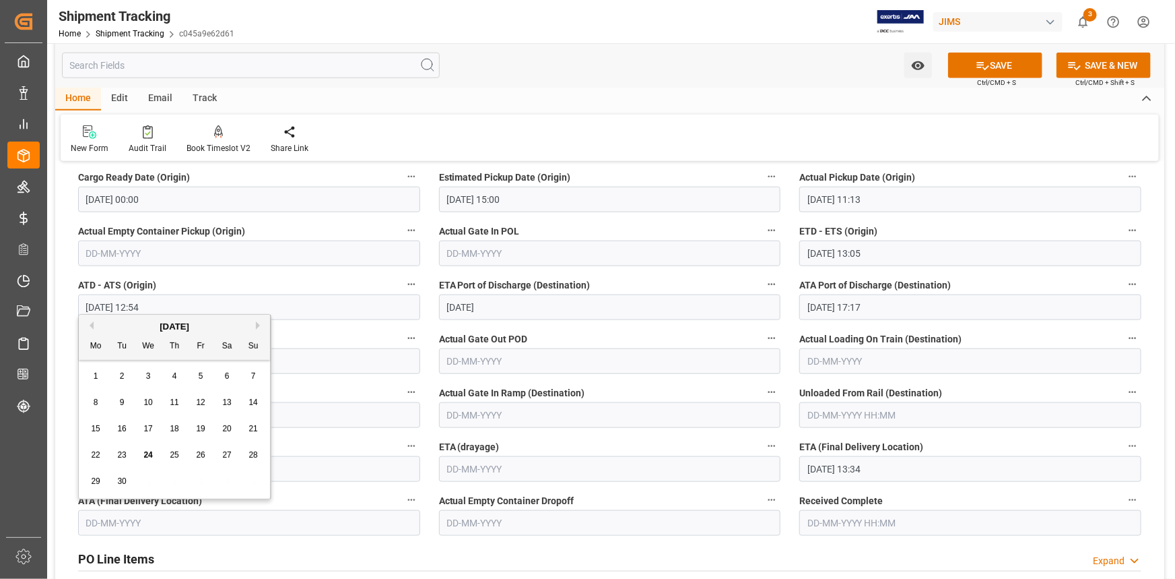
click at [191, 524] on input "text" at bounding box center [249, 523] width 342 height 26
click at [121, 457] on span "23" at bounding box center [121, 454] width 9 height 9
type input "[DATE]"
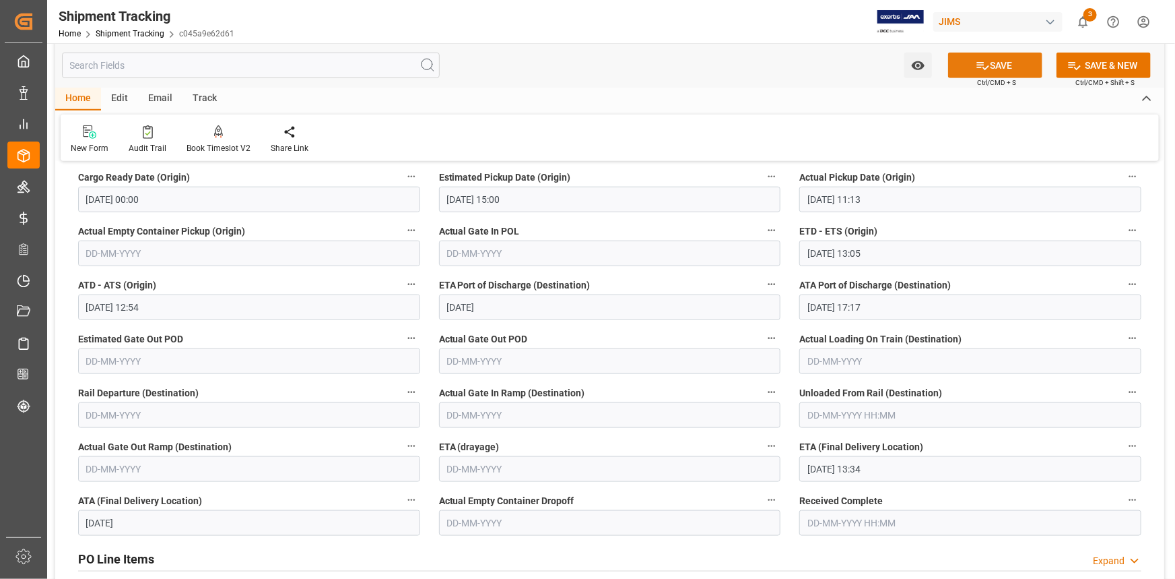
click at [983, 74] on button "SAVE" at bounding box center [995, 66] width 94 height 26
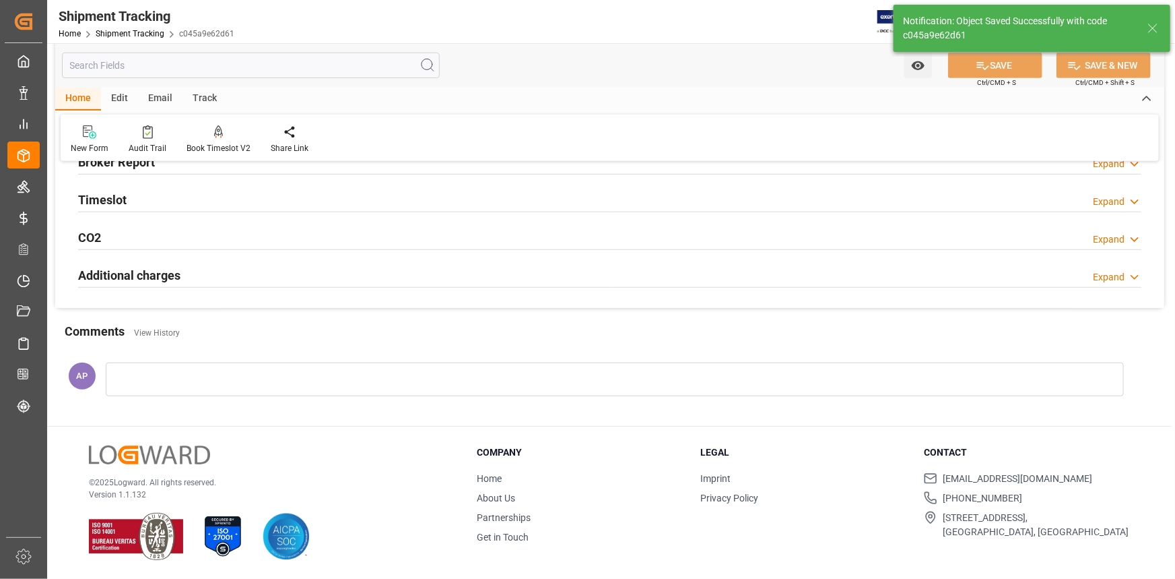
scroll to position [239, 0]
